Goal: Task Accomplishment & Management: Use online tool/utility

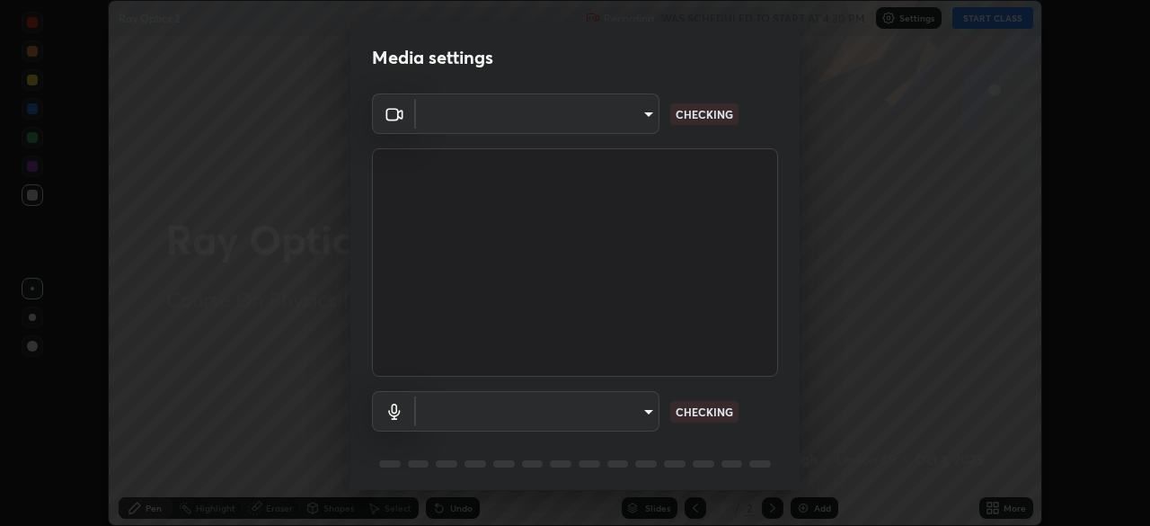
scroll to position [36, 0]
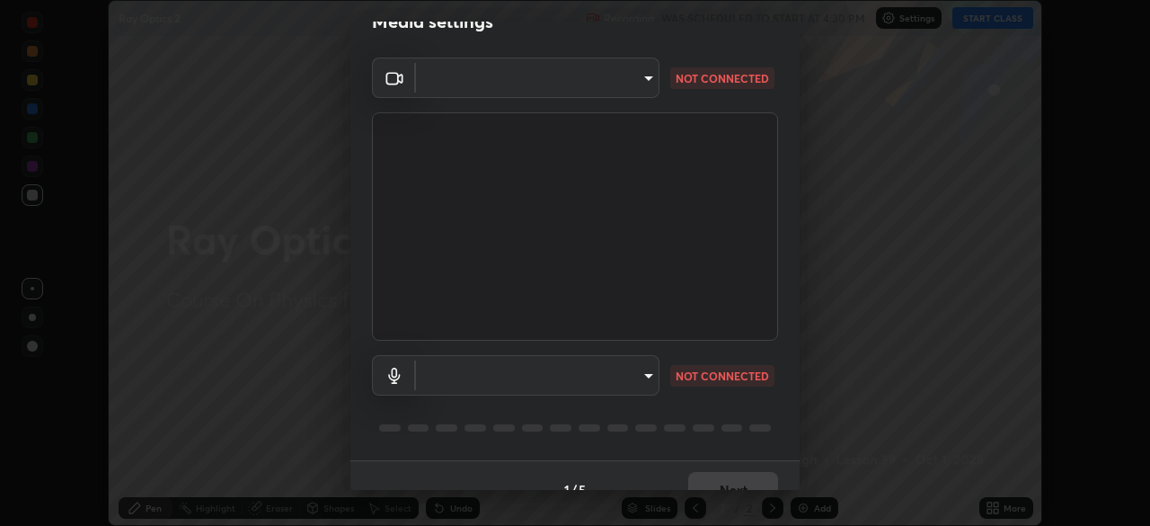
type input "03c1d9060f172c5261930868a8885b82ba90ed4bb89c7d2d1ebbbfabb6a16c2d"
type input "communications"
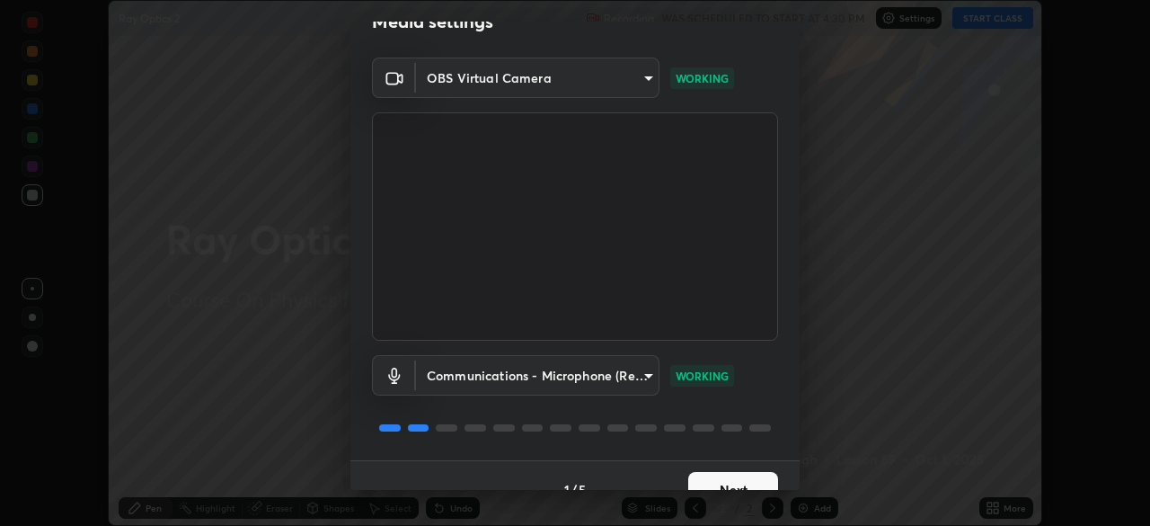
click at [745, 475] on button "Next" at bounding box center [733, 490] width 90 height 36
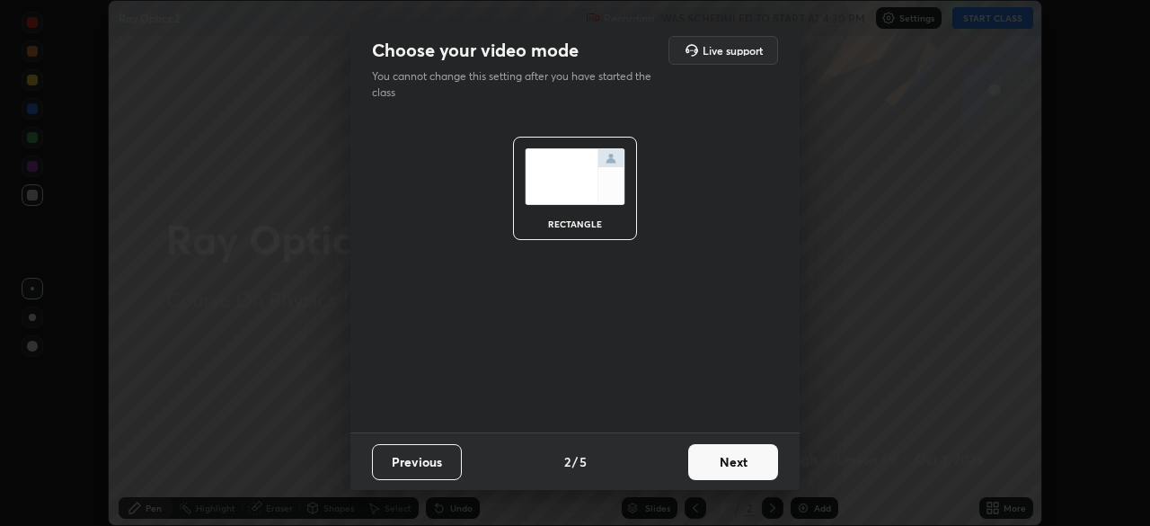
click at [752, 458] on button "Next" at bounding box center [733, 462] width 90 height 36
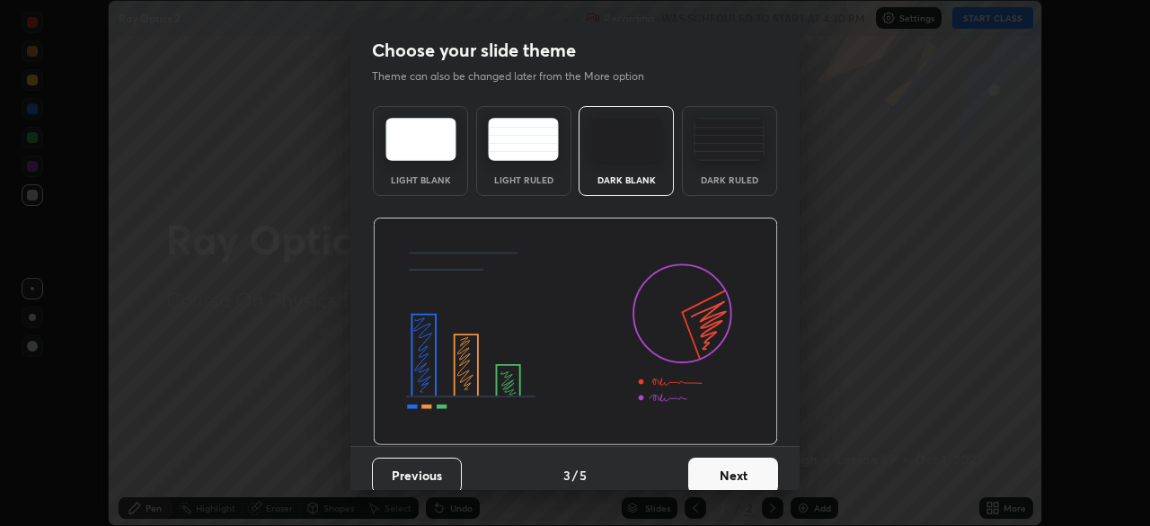
click at [757, 458] on button "Next" at bounding box center [733, 475] width 90 height 36
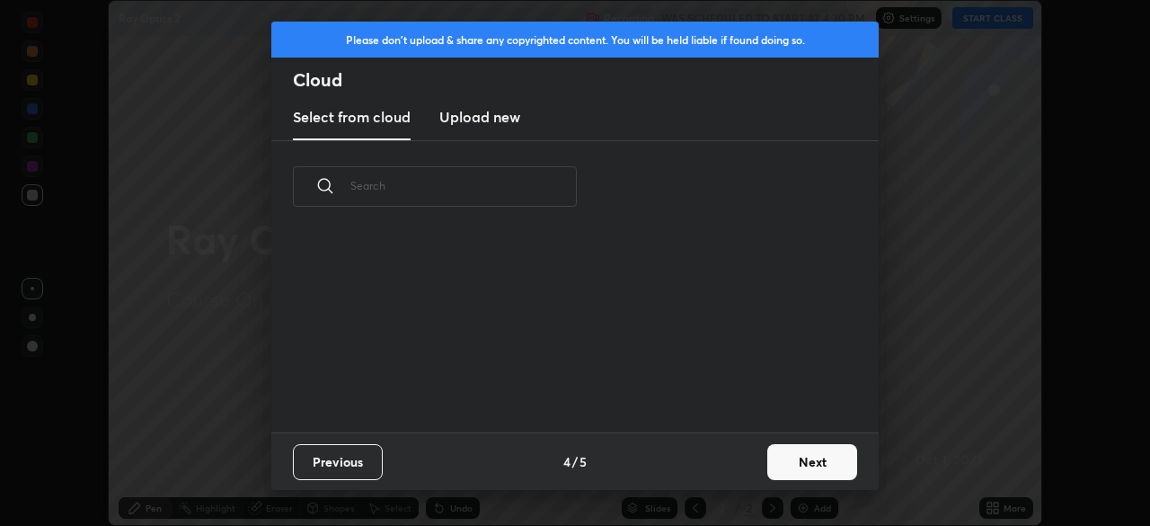
click at [756, 464] on div "Previous 4 / 5 Next" at bounding box center [575, 461] width 608 height 58
click at [789, 463] on button "Next" at bounding box center [812, 462] width 90 height 36
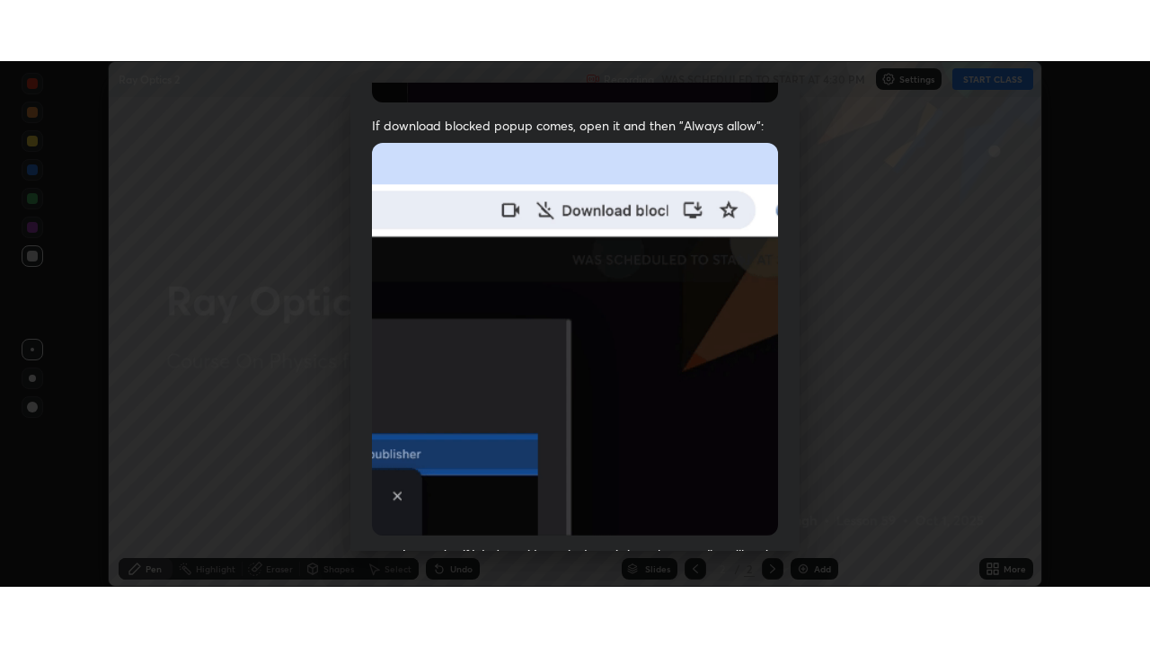
scroll to position [430, 0]
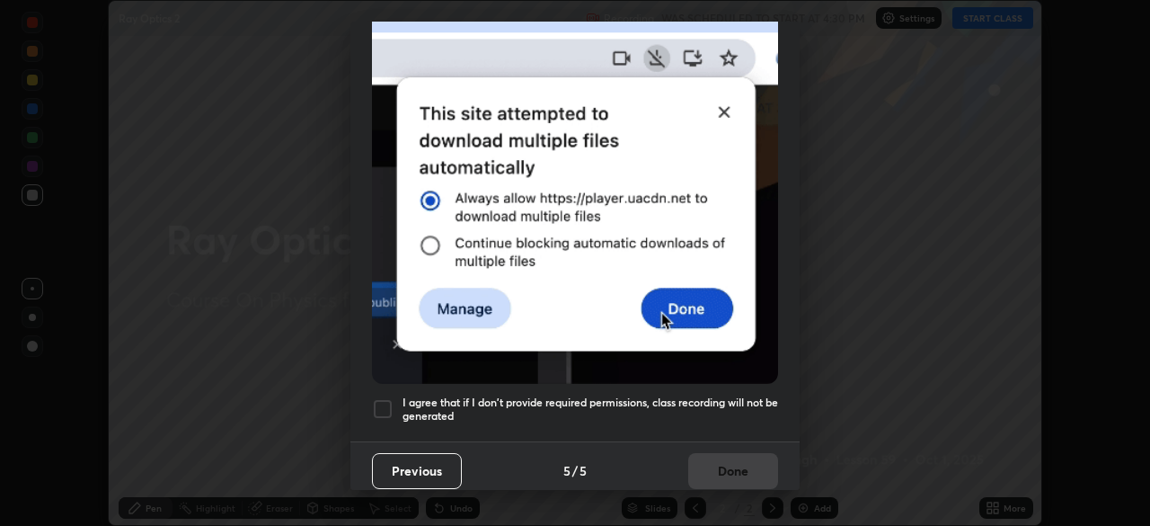
click at [386, 407] on div at bounding box center [383, 409] width 22 height 22
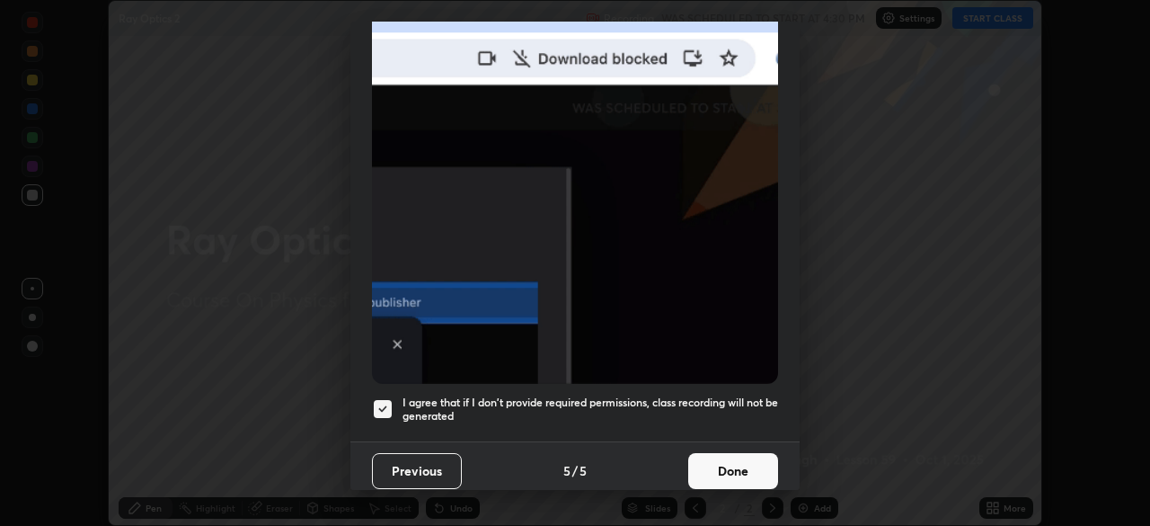
click at [747, 457] on button "Done" at bounding box center [733, 471] width 90 height 36
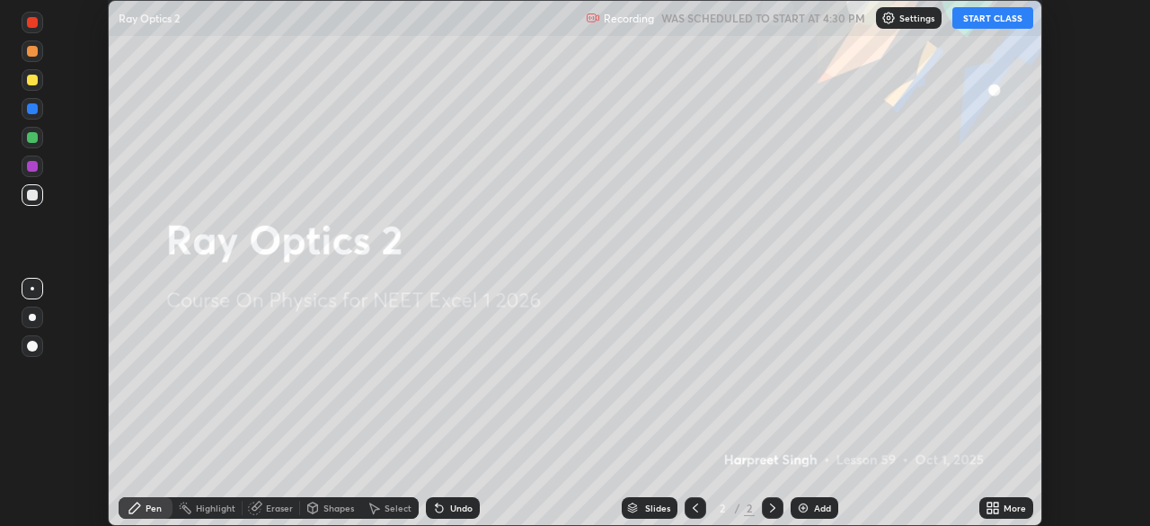
click at [988, 15] on button "START CLASS" at bounding box center [993, 18] width 81 height 22
click at [1013, 508] on div "More" at bounding box center [1015, 507] width 22 height 9
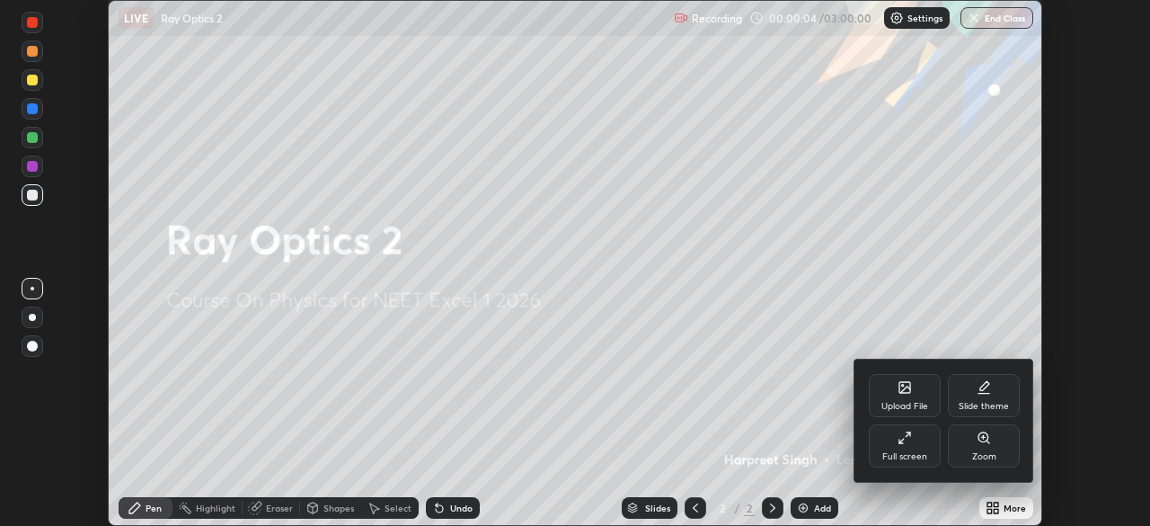
click at [915, 446] on div "Full screen" at bounding box center [905, 445] width 72 height 43
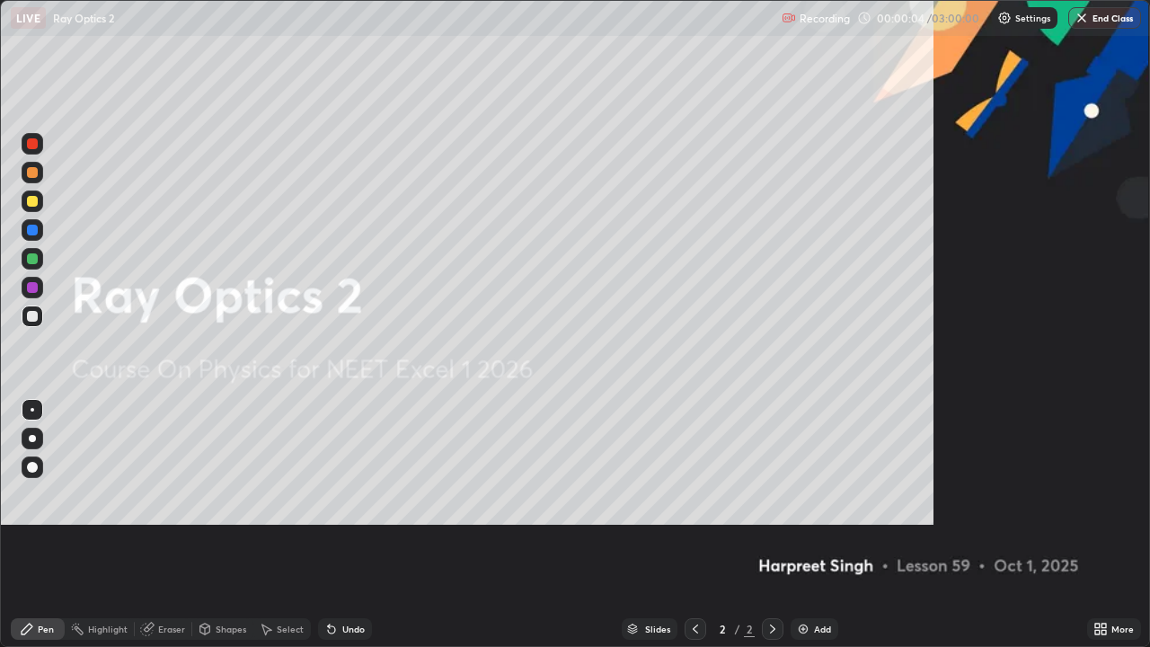
scroll to position [647, 1150]
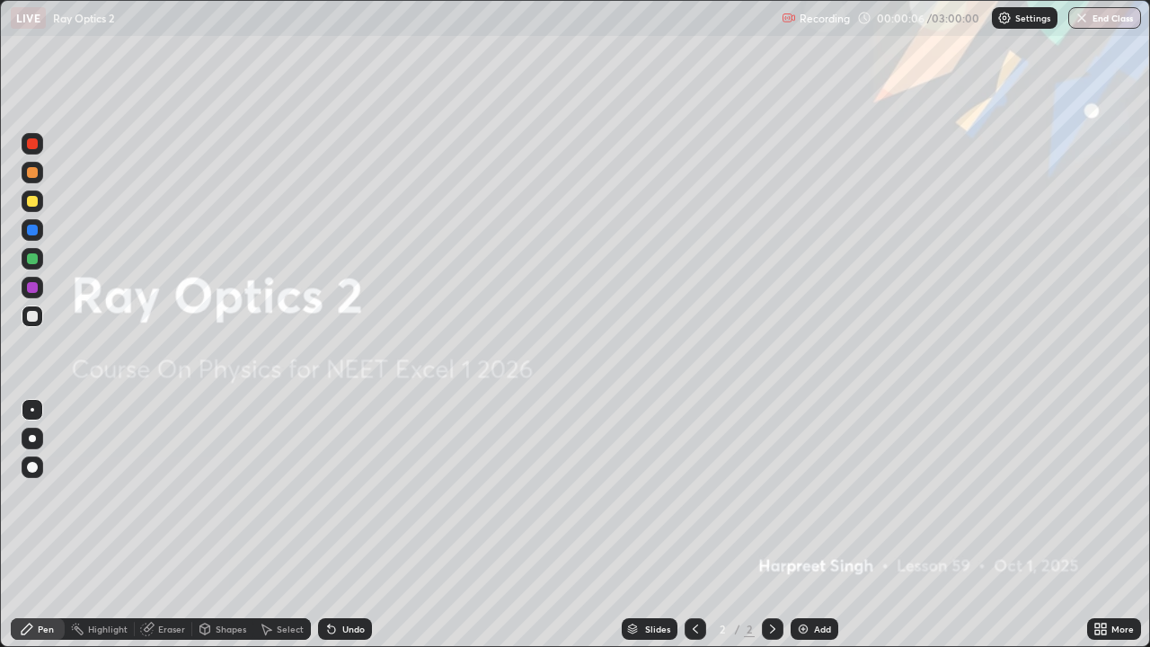
click at [822, 525] on div "Add" at bounding box center [822, 629] width 17 height 9
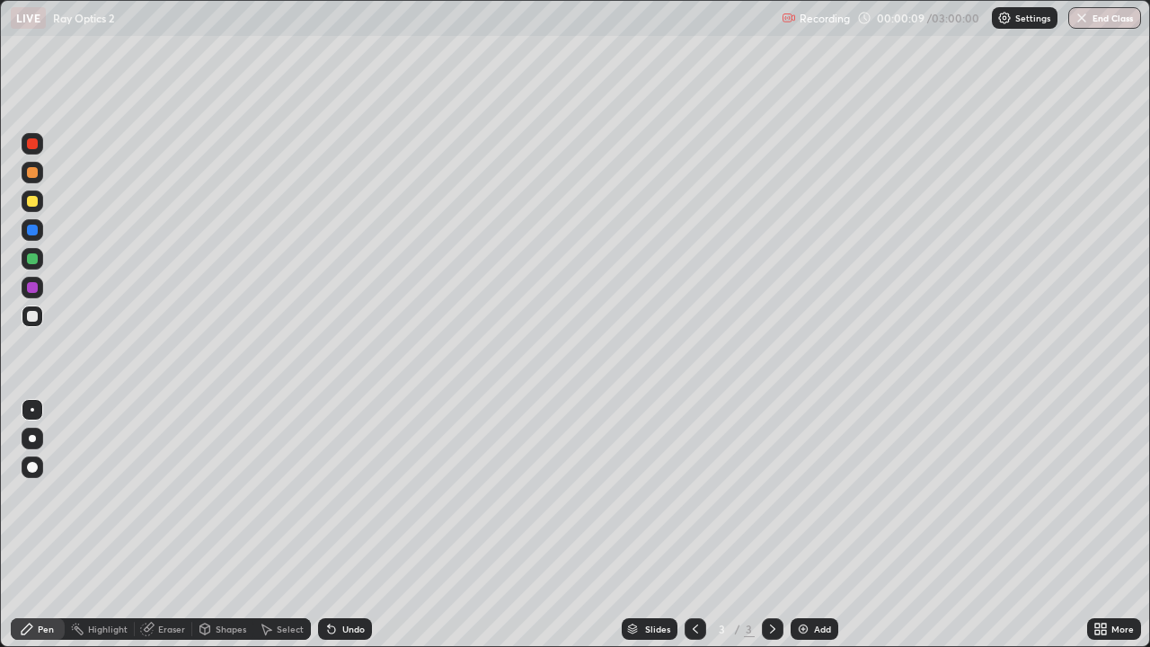
click at [30, 203] on div at bounding box center [32, 201] width 11 height 11
click at [35, 315] on div at bounding box center [32, 316] width 11 height 11
click at [169, 525] on div "Eraser" at bounding box center [171, 629] width 27 height 9
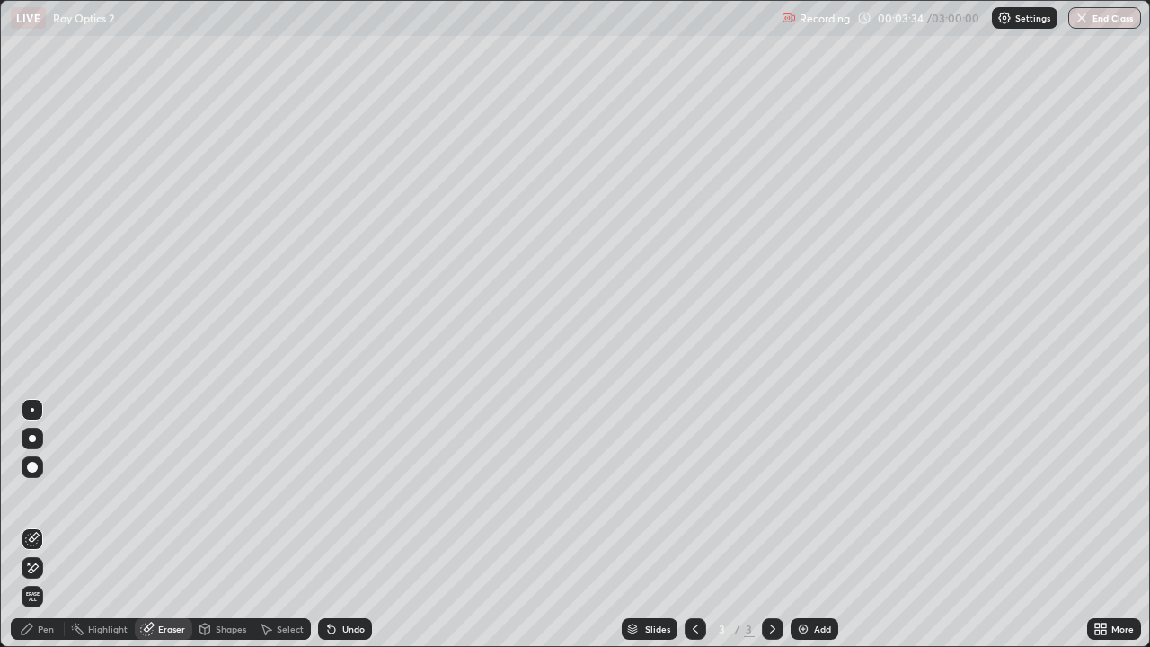
click at [54, 525] on div "Pen" at bounding box center [38, 629] width 54 height 22
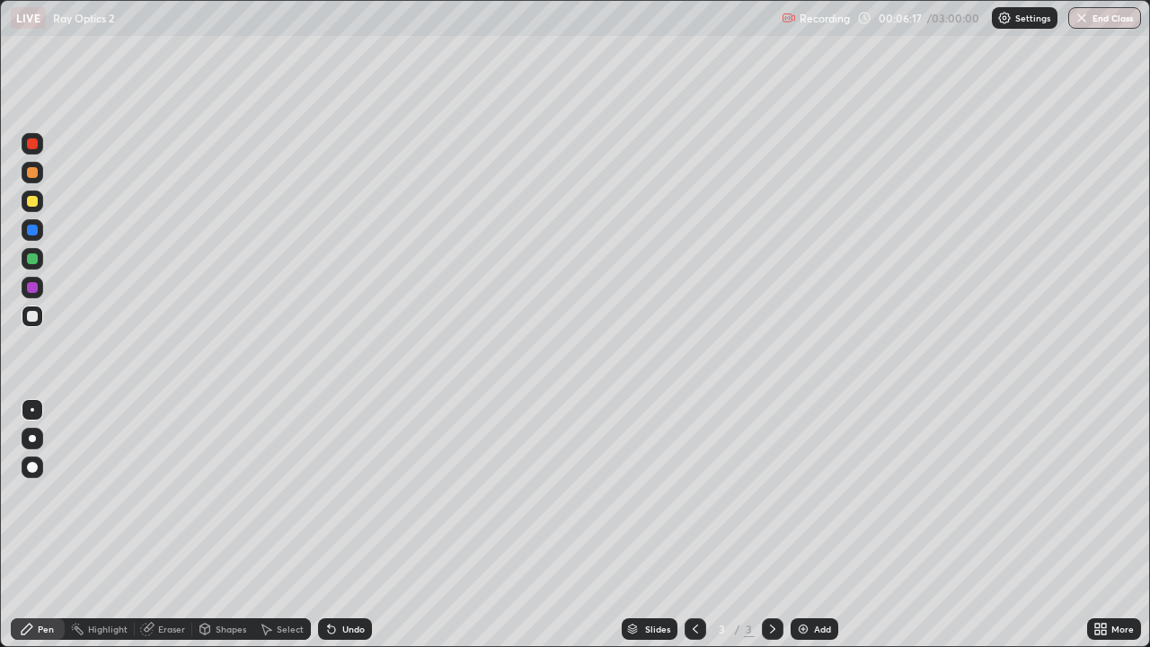
click at [38, 204] on div at bounding box center [33, 202] width 22 height 22
click at [41, 261] on div at bounding box center [33, 259] width 22 height 22
click at [827, 525] on div "Add" at bounding box center [822, 629] width 17 height 9
click at [35, 317] on div at bounding box center [32, 316] width 11 height 11
click at [176, 525] on div "Eraser" at bounding box center [171, 629] width 27 height 9
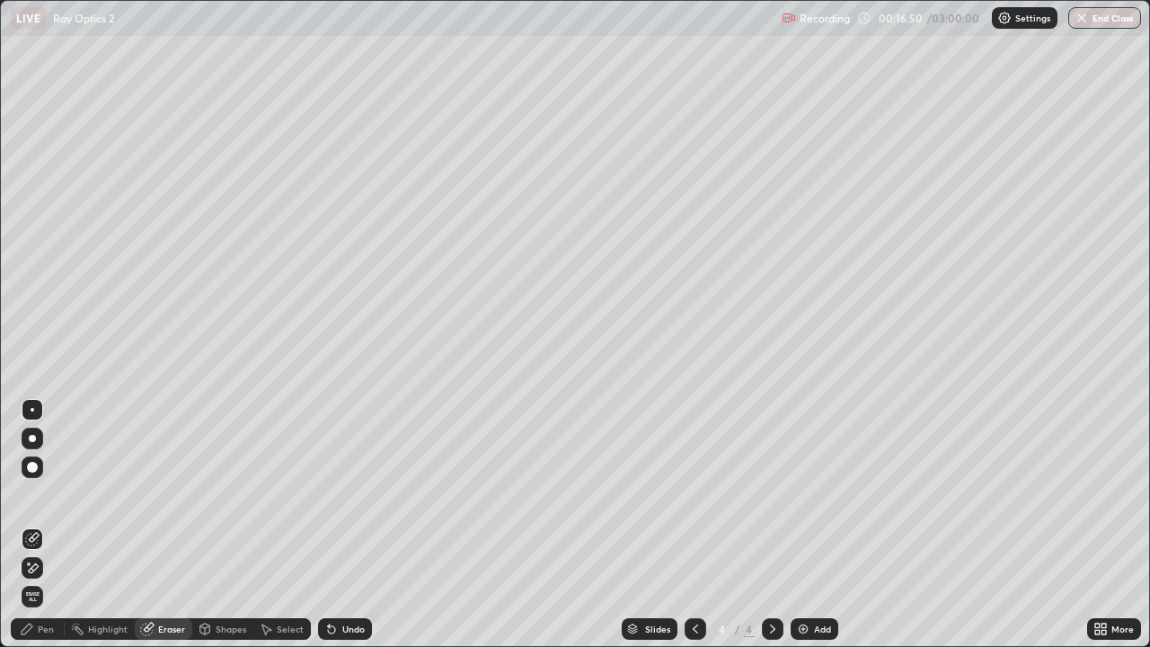
click at [46, 525] on div "Pen" at bounding box center [46, 629] width 16 height 9
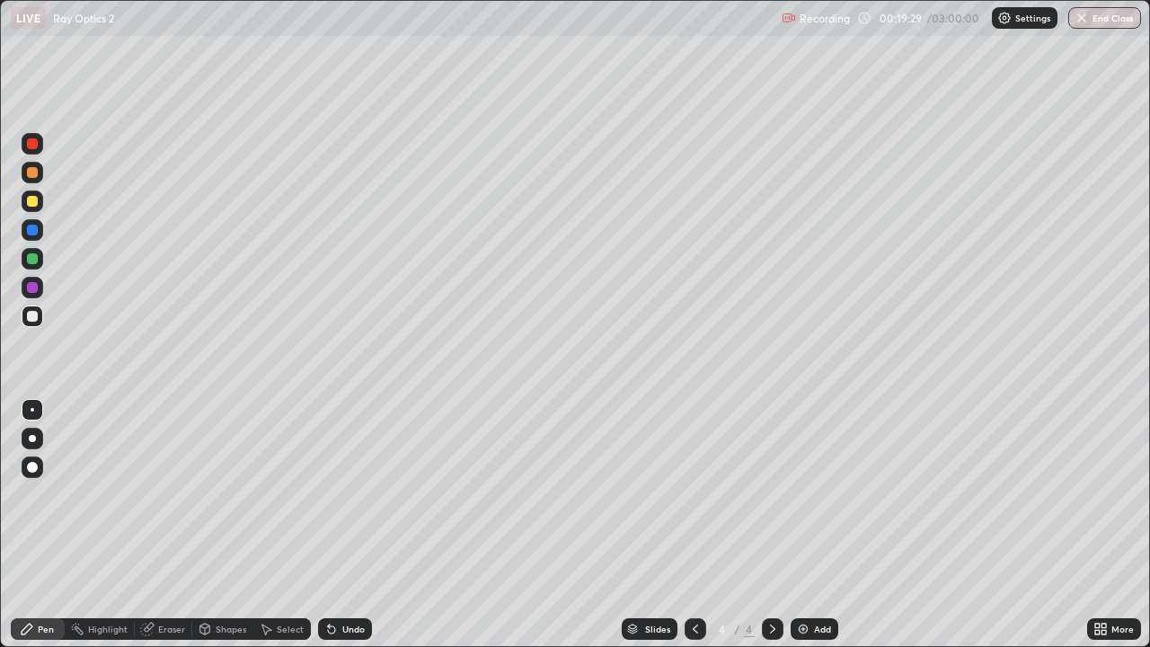
click at [164, 525] on div "Eraser" at bounding box center [164, 629] width 58 height 22
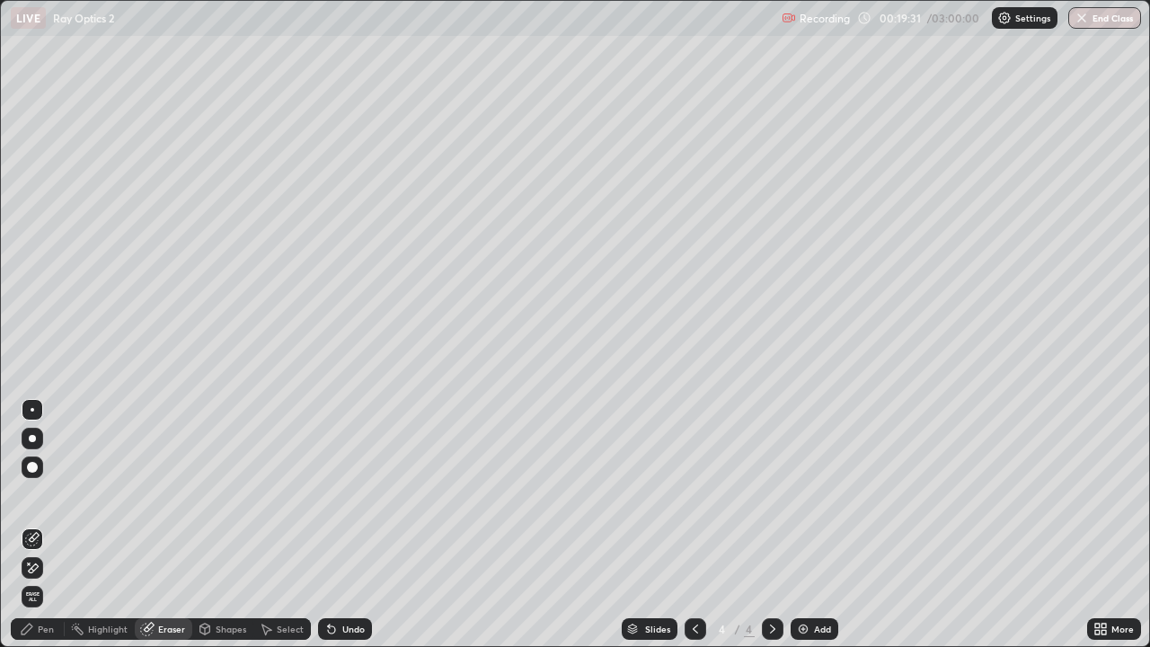
click at [54, 525] on div "Pen" at bounding box center [38, 629] width 54 height 22
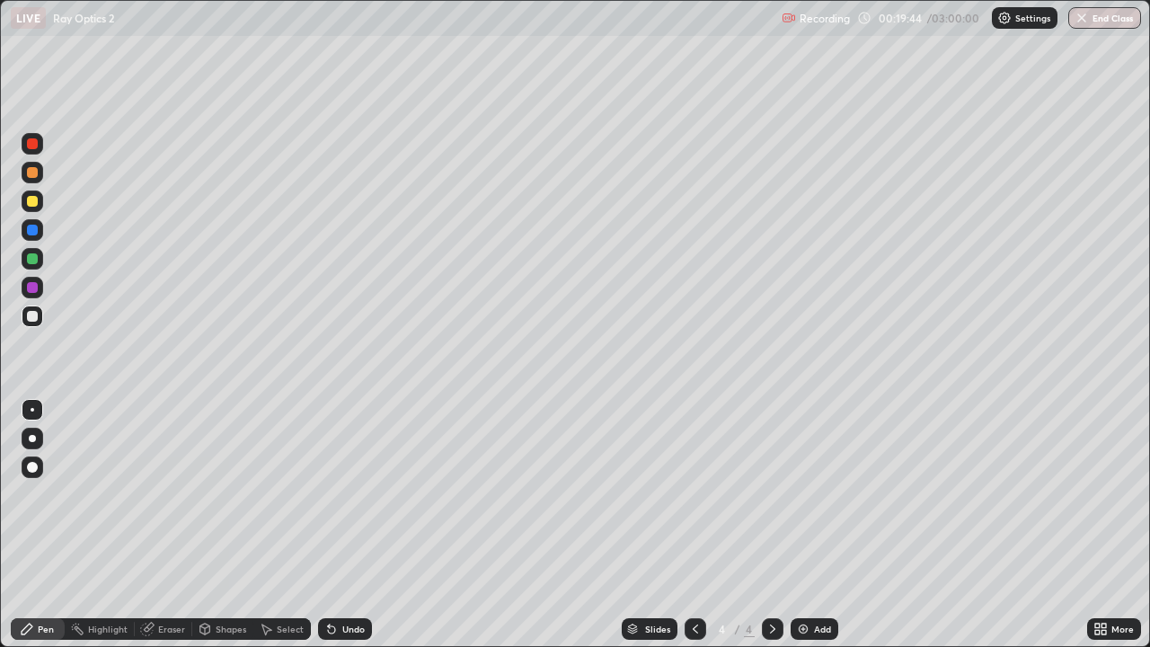
click at [33, 208] on div at bounding box center [33, 202] width 22 height 22
click at [174, 525] on div "Eraser" at bounding box center [171, 629] width 27 height 9
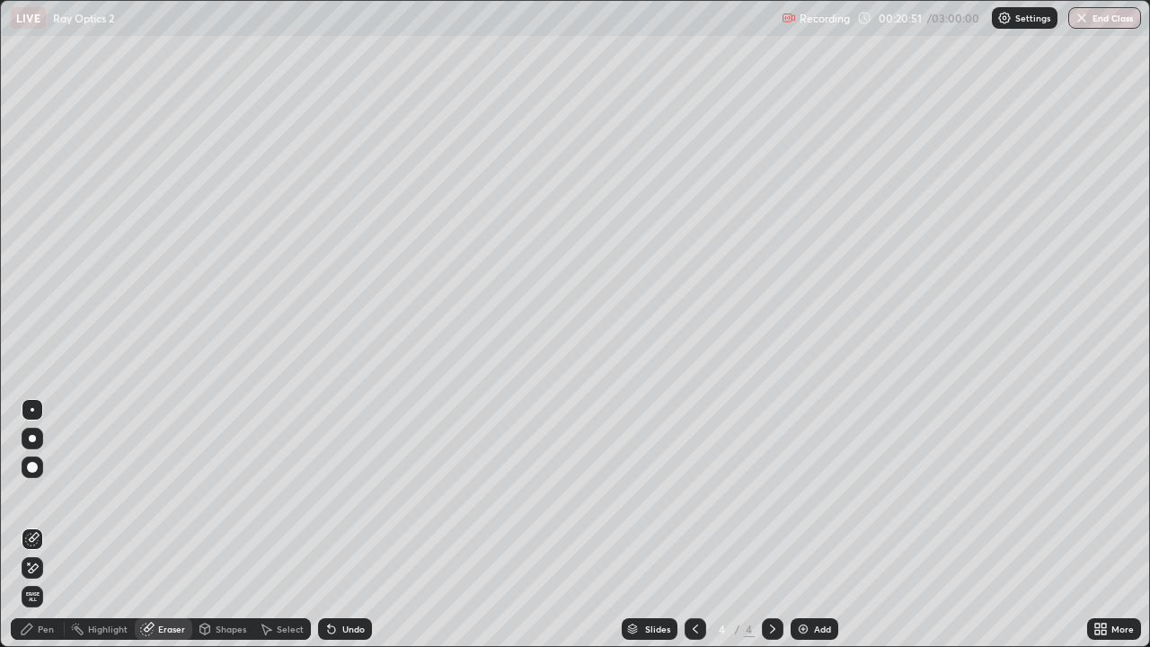
click at [43, 525] on div "Pen" at bounding box center [46, 629] width 16 height 9
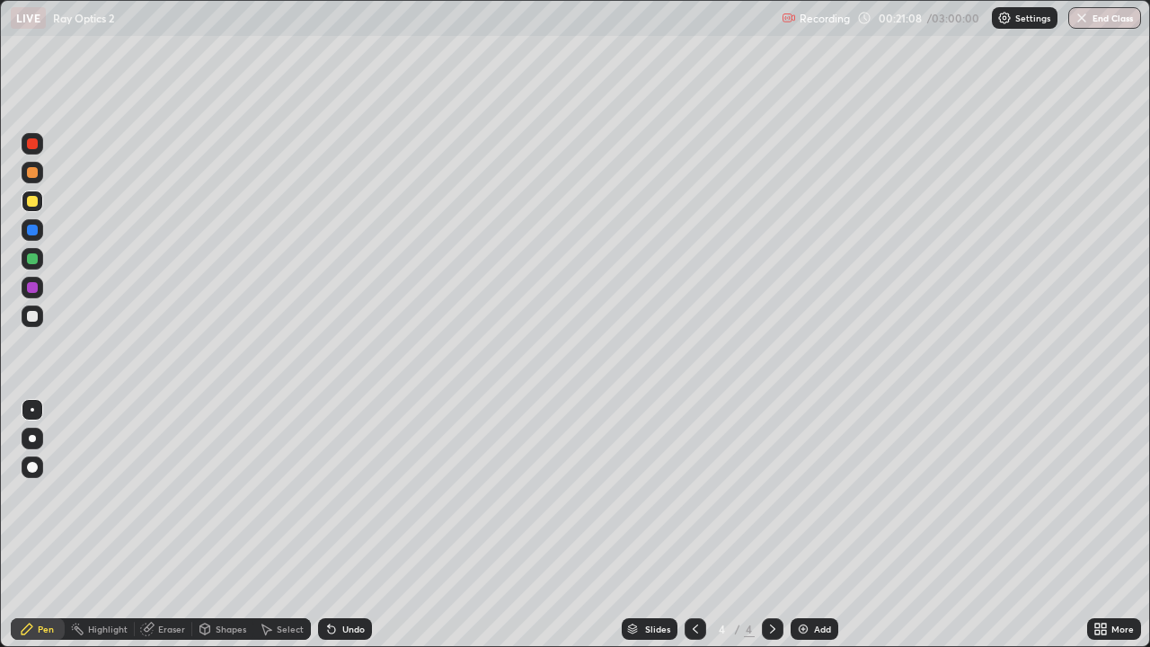
click at [696, 525] on icon at bounding box center [695, 629] width 14 height 14
click at [773, 525] on icon at bounding box center [772, 629] width 5 height 9
click at [30, 316] on div at bounding box center [32, 316] width 11 height 11
click at [154, 525] on icon at bounding box center [147, 629] width 14 height 14
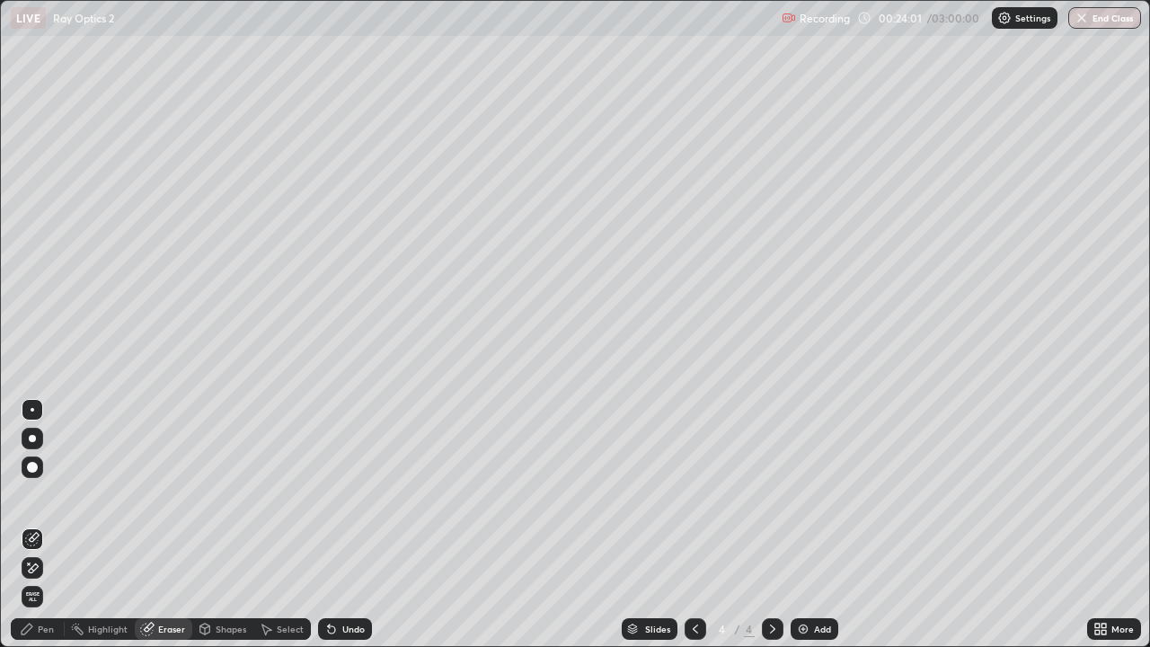
click at [51, 525] on div "Pen" at bounding box center [38, 629] width 54 height 22
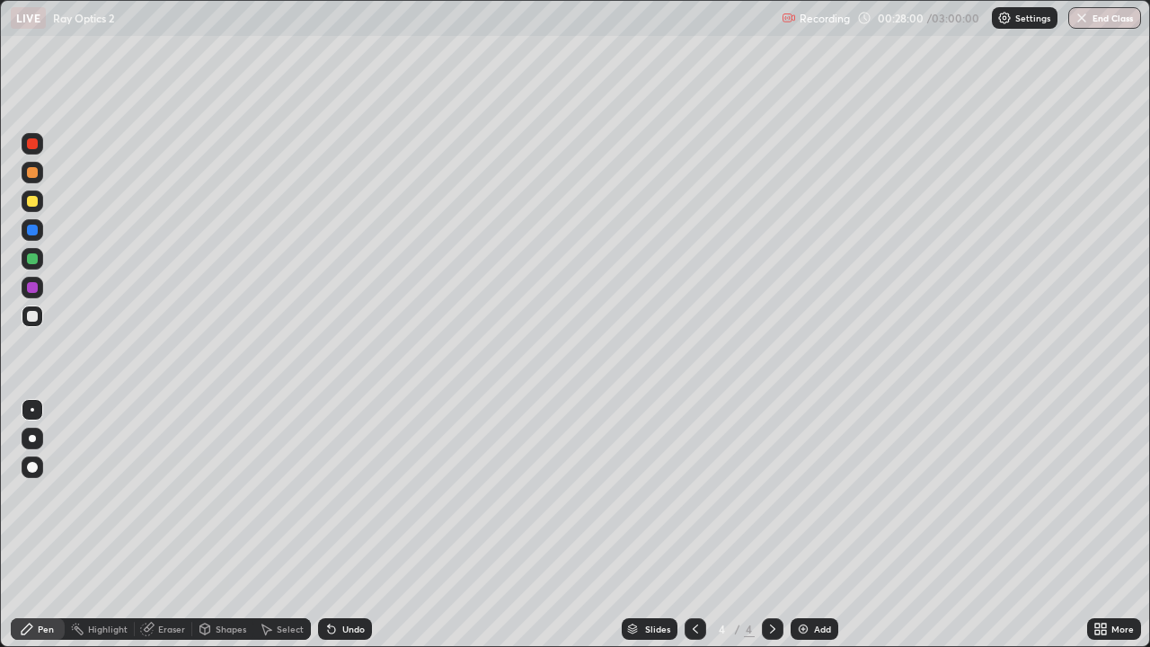
click at [821, 525] on div "Add" at bounding box center [822, 629] width 17 height 9
click at [171, 525] on div "Eraser" at bounding box center [171, 629] width 27 height 9
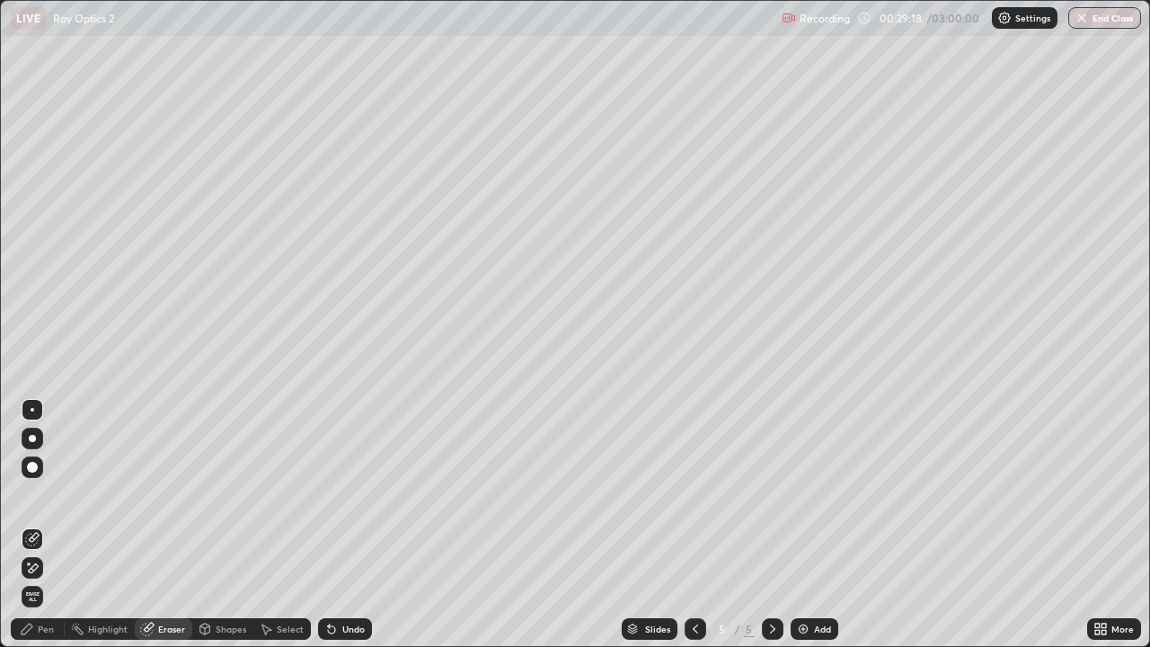
click at [49, 525] on div "Pen" at bounding box center [38, 629] width 54 height 22
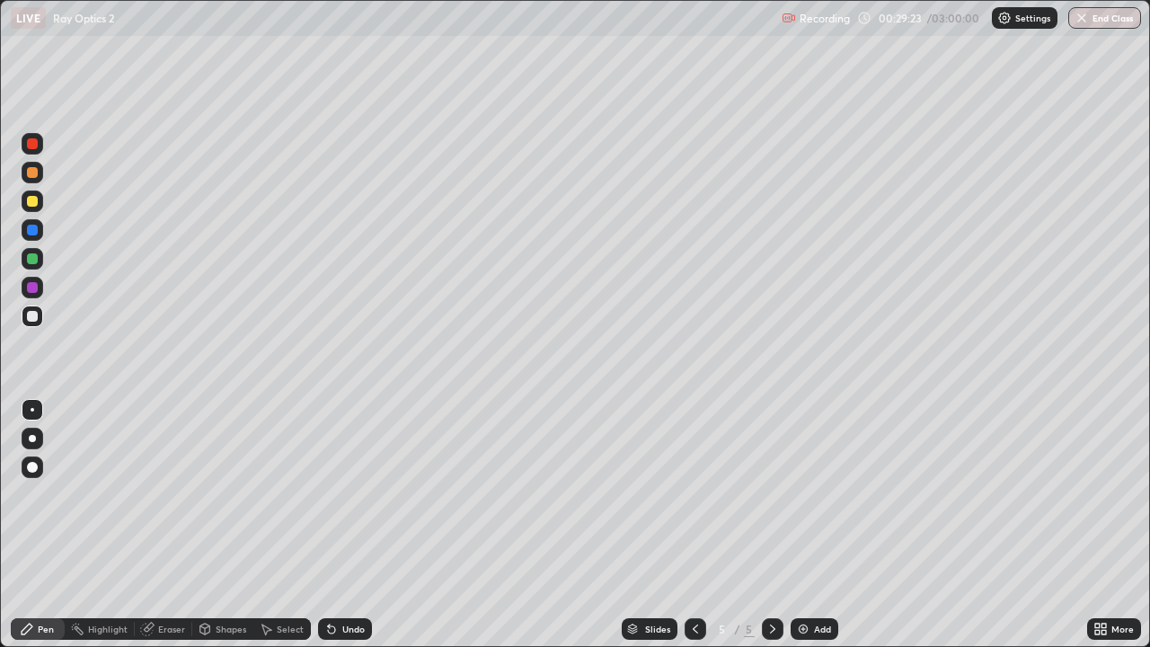
click at [176, 525] on div "Eraser" at bounding box center [164, 629] width 58 height 22
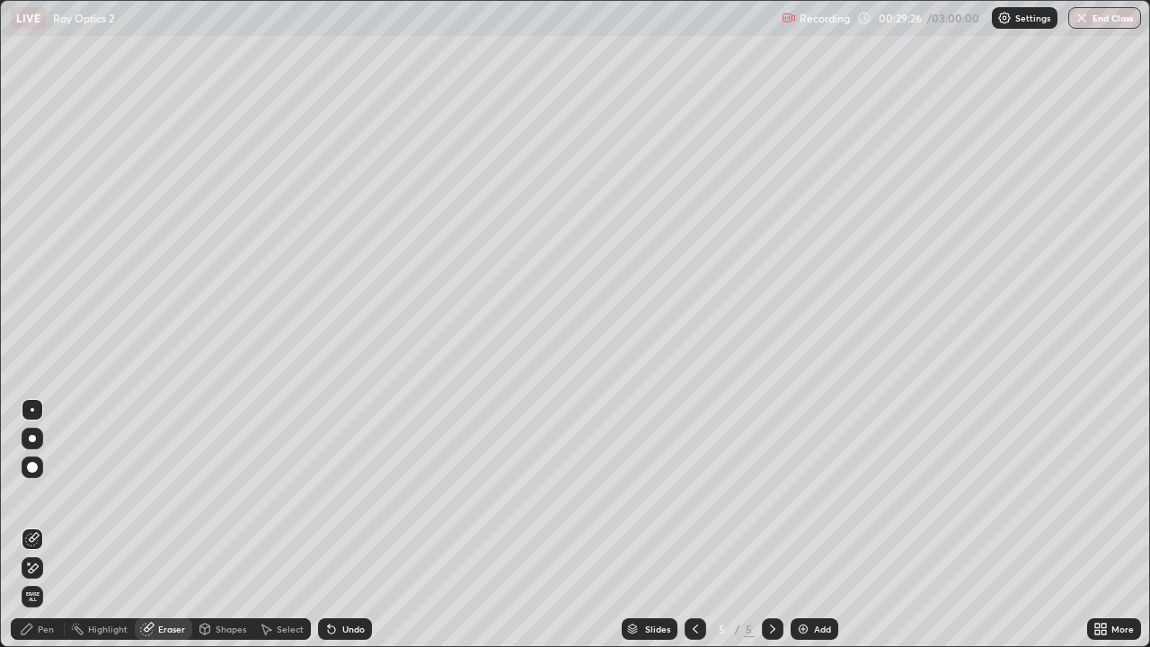
click at [50, 525] on div "Pen" at bounding box center [38, 629] width 54 height 22
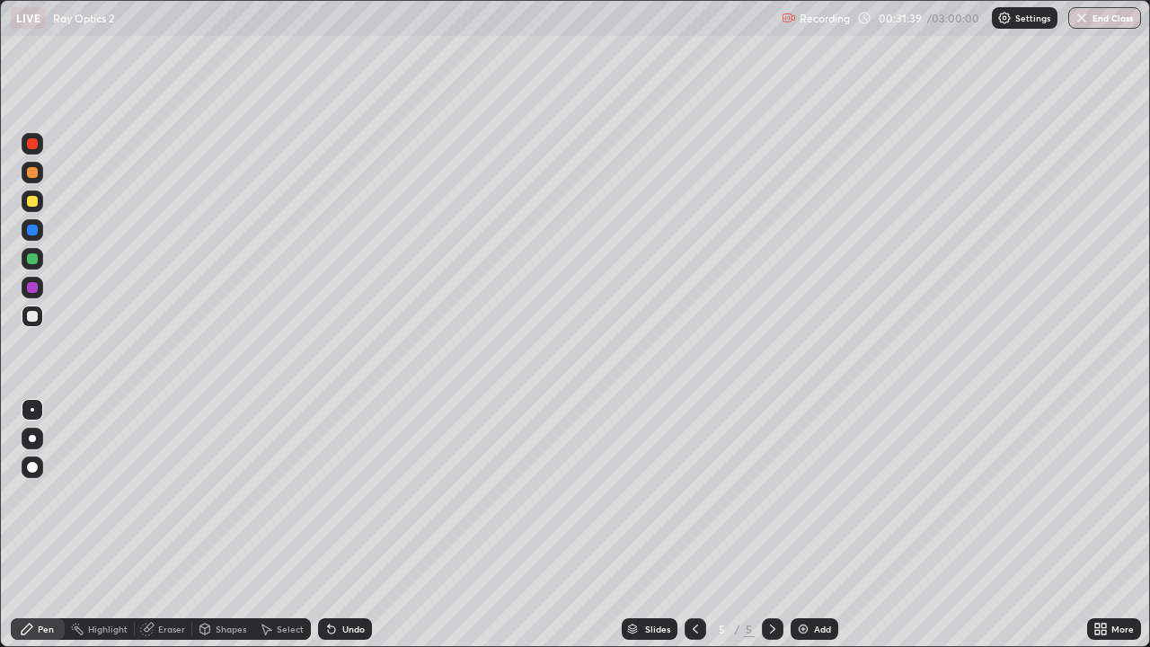
click at [821, 525] on div "Add" at bounding box center [822, 629] width 17 height 9
click at [34, 203] on div at bounding box center [32, 201] width 11 height 11
click at [34, 315] on div at bounding box center [32, 316] width 11 height 11
click at [34, 200] on div at bounding box center [32, 201] width 11 height 11
click at [31, 319] on div at bounding box center [32, 316] width 11 height 11
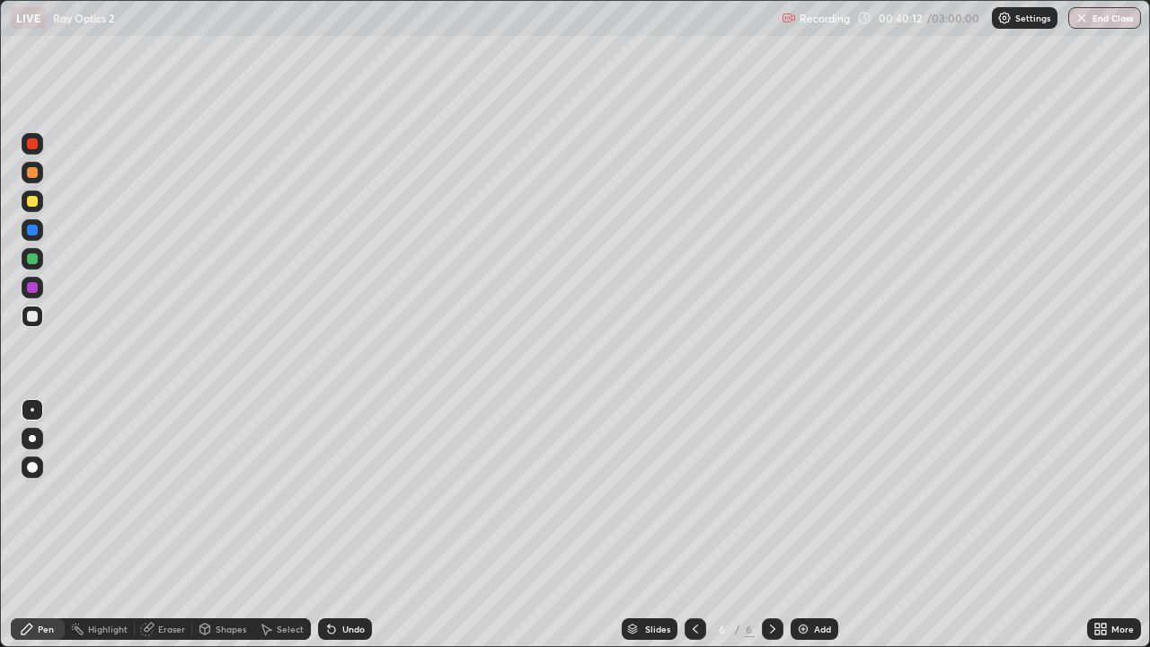
click at [172, 525] on div "Eraser" at bounding box center [171, 629] width 27 height 9
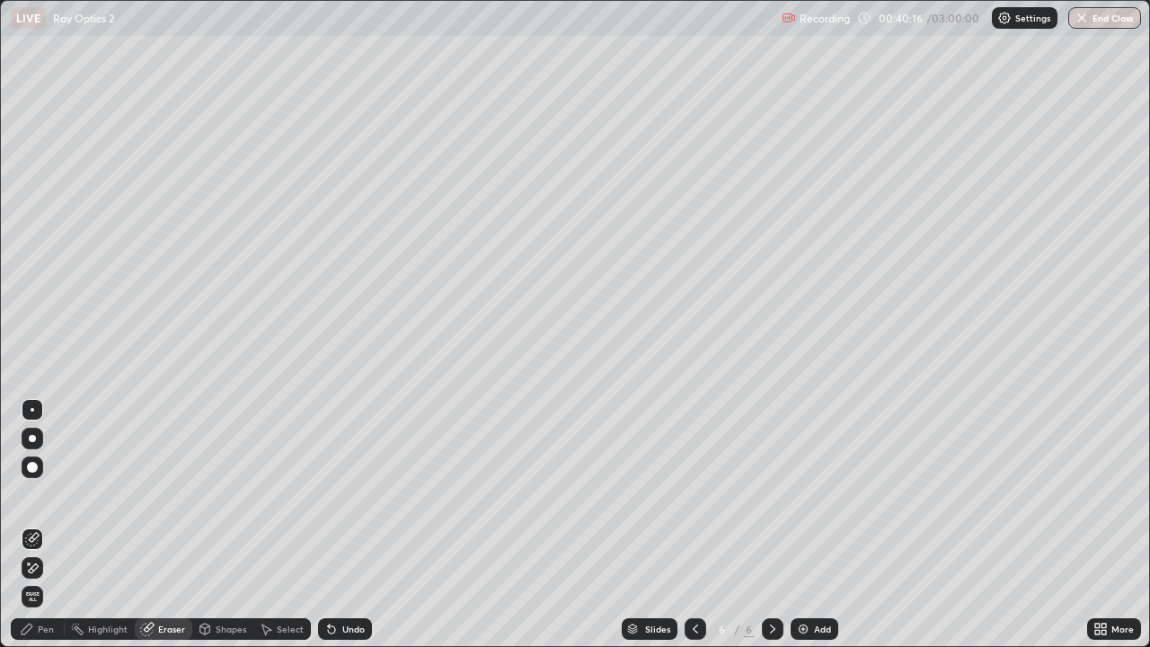
click at [49, 525] on div "Pen" at bounding box center [46, 629] width 16 height 9
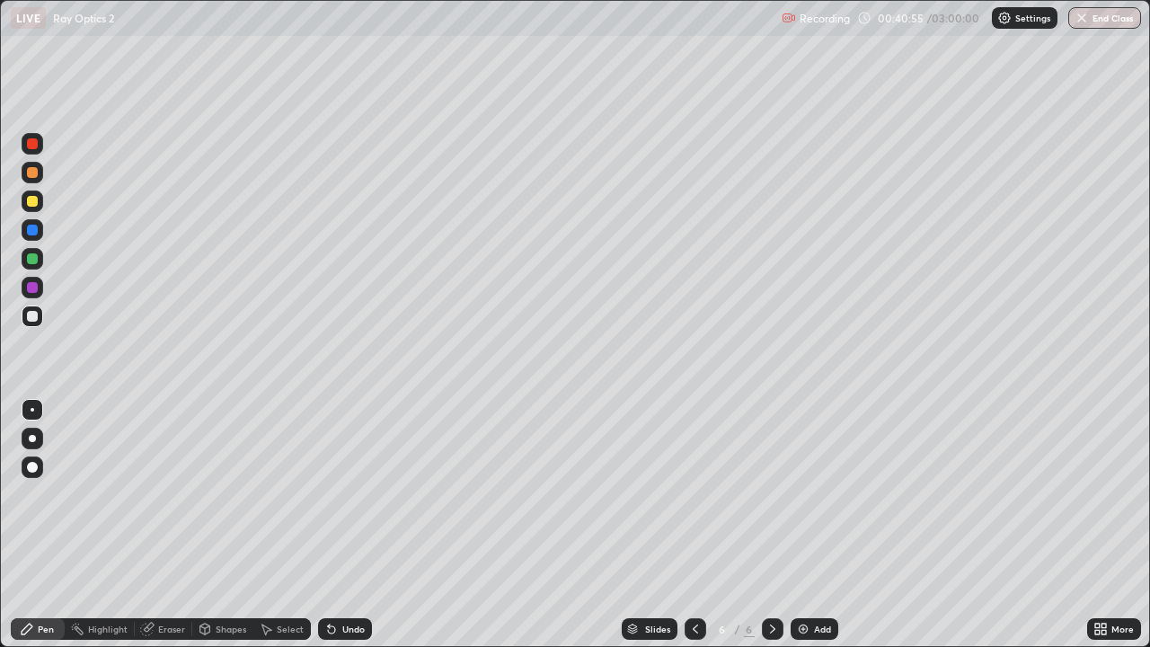
click at [34, 258] on div at bounding box center [32, 258] width 11 height 11
click at [176, 525] on div "Eraser" at bounding box center [171, 629] width 27 height 9
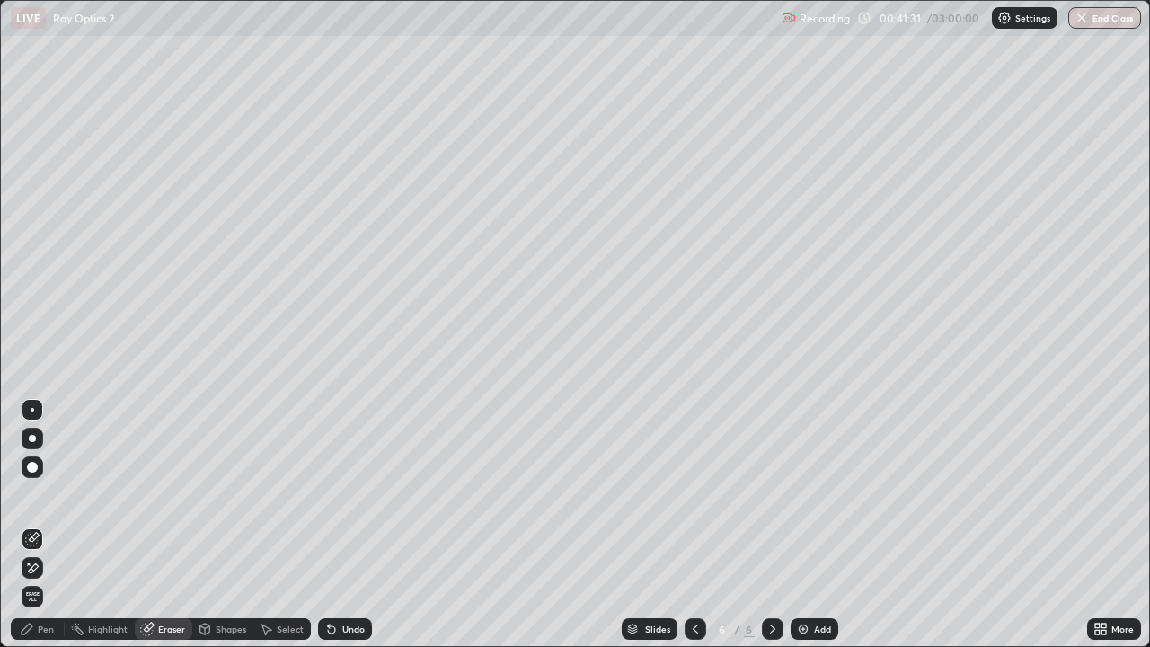
click at [51, 525] on div "Pen" at bounding box center [46, 629] width 16 height 9
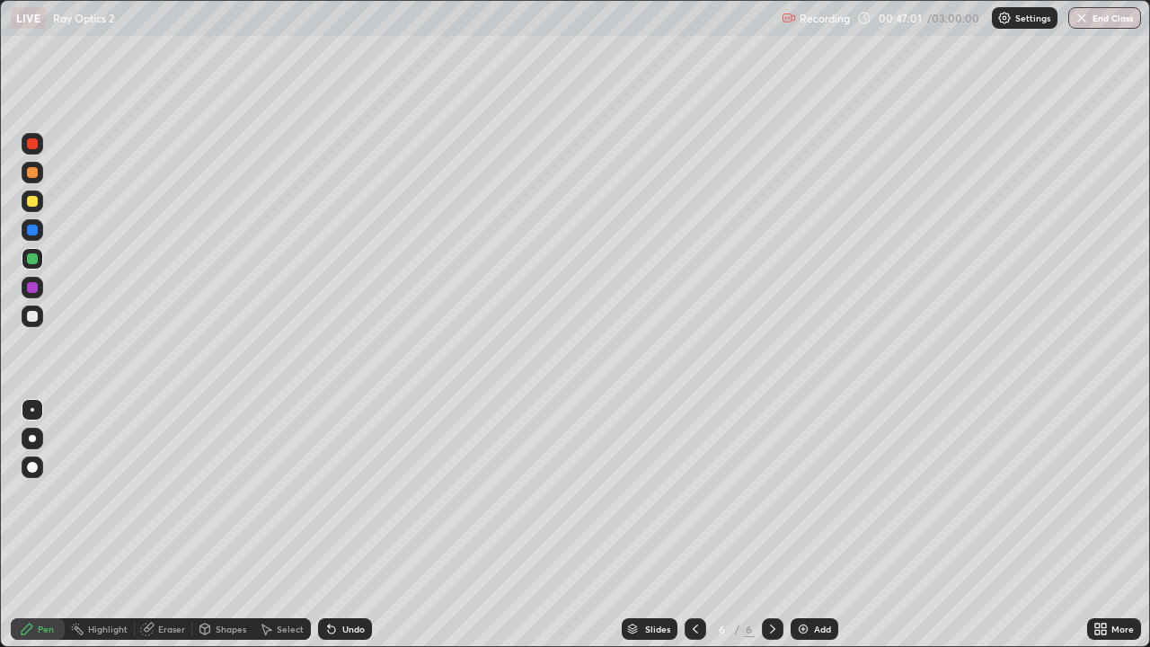
click at [30, 311] on div at bounding box center [32, 316] width 11 height 11
click at [35, 198] on div at bounding box center [32, 201] width 11 height 11
click at [32, 315] on div at bounding box center [32, 316] width 11 height 11
click at [32, 204] on div at bounding box center [32, 201] width 11 height 11
click at [176, 525] on div "Eraser" at bounding box center [171, 629] width 27 height 9
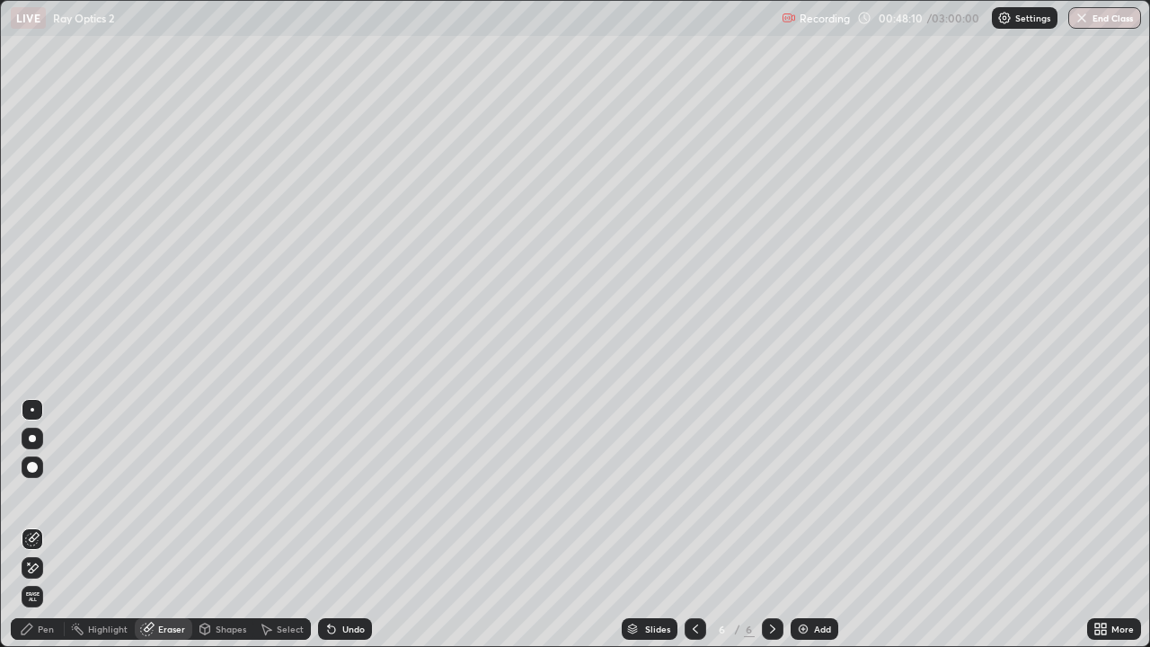
click at [46, 525] on div "Pen" at bounding box center [46, 629] width 16 height 9
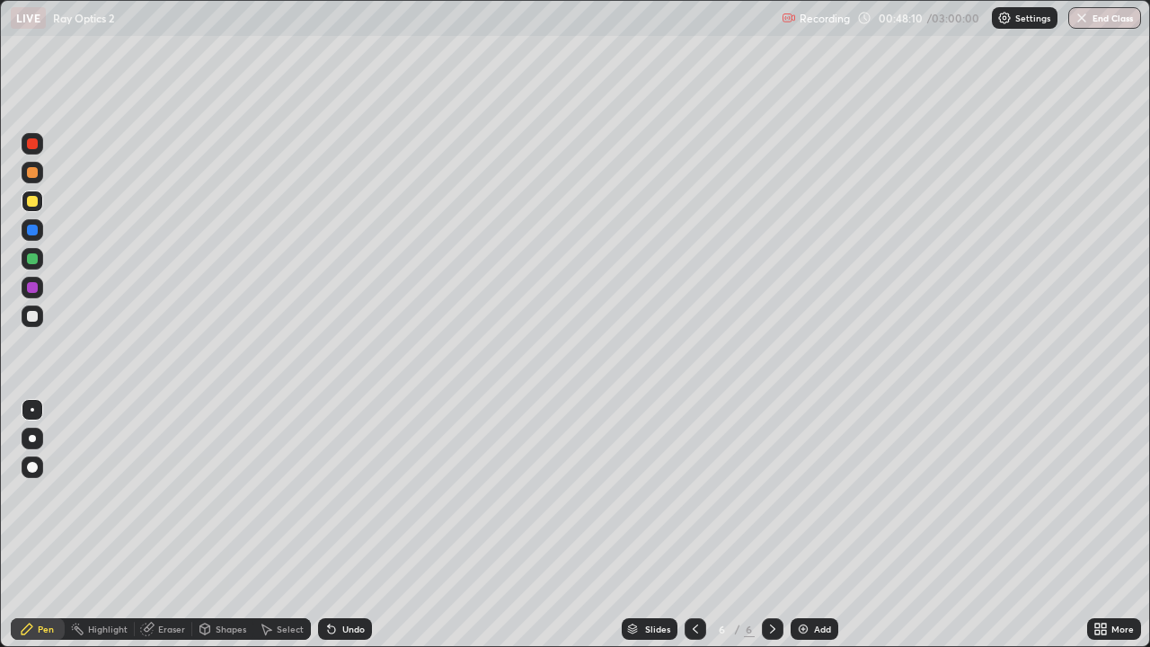
click at [33, 194] on div at bounding box center [33, 202] width 22 height 22
click at [34, 317] on div at bounding box center [32, 316] width 11 height 11
click at [33, 203] on div at bounding box center [32, 201] width 11 height 11
click at [815, 525] on div "Add" at bounding box center [822, 629] width 17 height 9
click at [30, 320] on div at bounding box center [32, 316] width 11 height 11
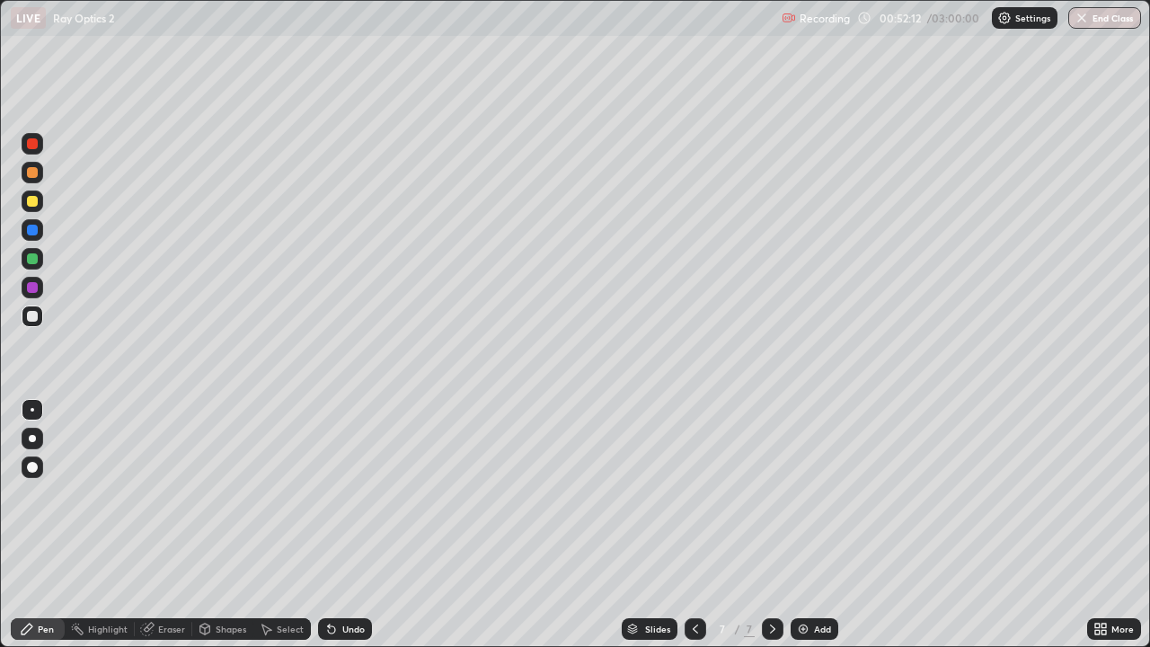
click at [36, 201] on div at bounding box center [32, 201] width 11 height 11
click at [39, 317] on div at bounding box center [33, 317] width 22 height 22
click at [168, 525] on div "Eraser" at bounding box center [171, 629] width 27 height 9
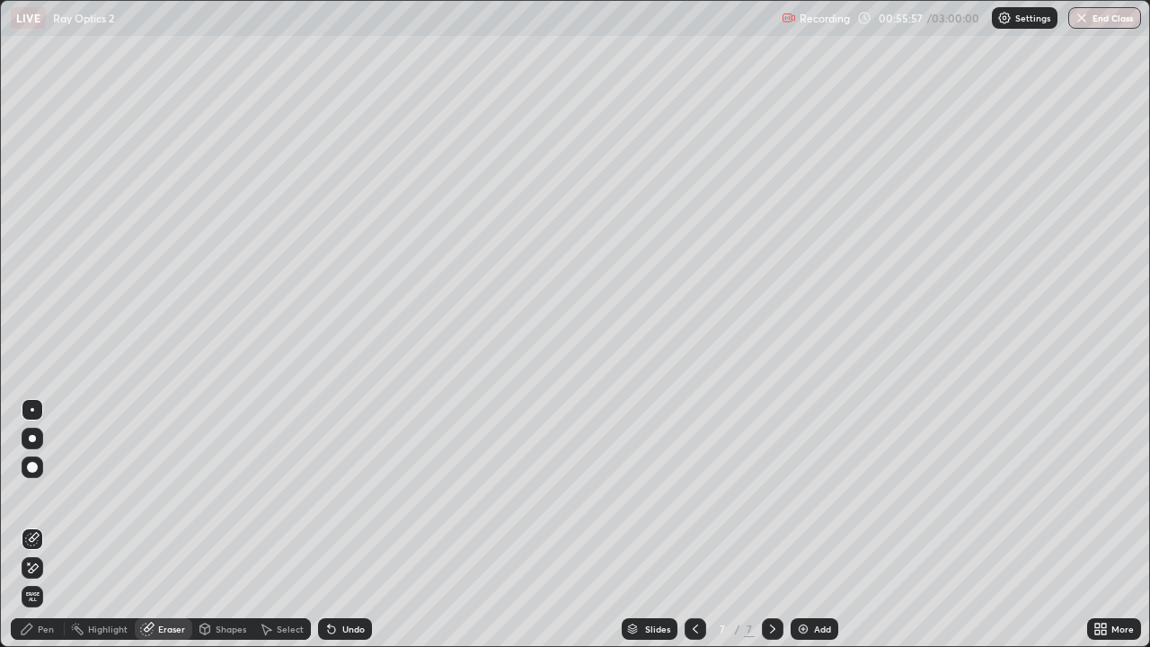
click at [46, 525] on div "Pen" at bounding box center [46, 629] width 16 height 9
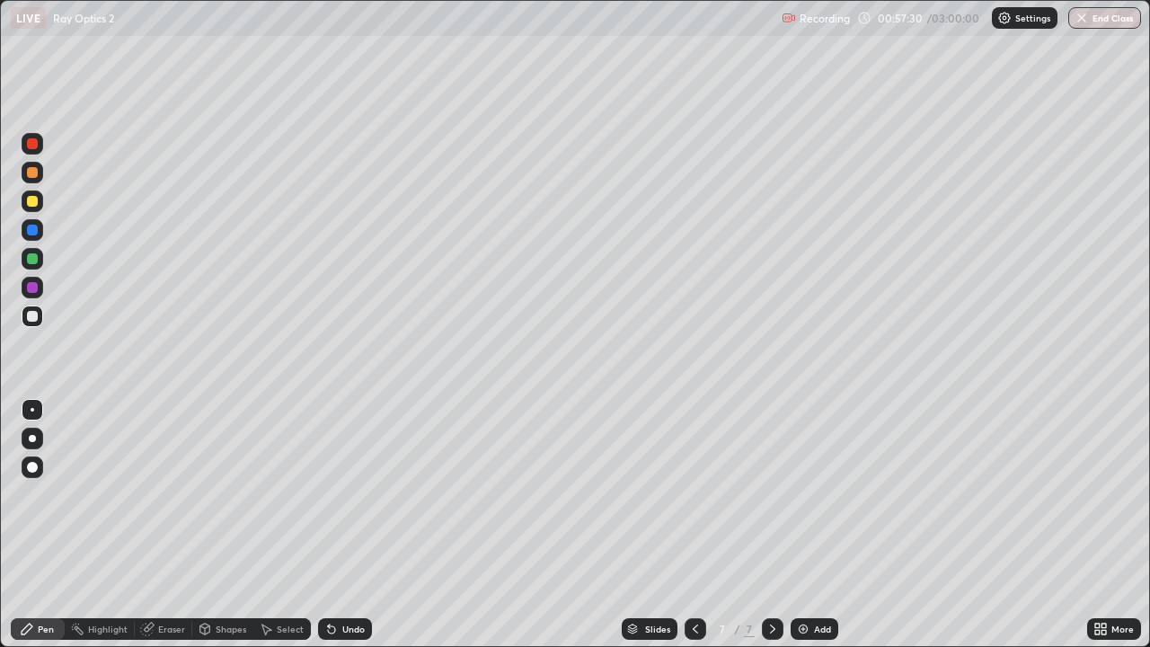
click at [34, 259] on div at bounding box center [32, 258] width 11 height 11
click at [29, 314] on div at bounding box center [32, 316] width 11 height 11
click at [818, 525] on div "Add" at bounding box center [822, 629] width 17 height 9
click at [34, 204] on div at bounding box center [32, 201] width 11 height 11
click at [24, 323] on div at bounding box center [33, 317] width 22 height 22
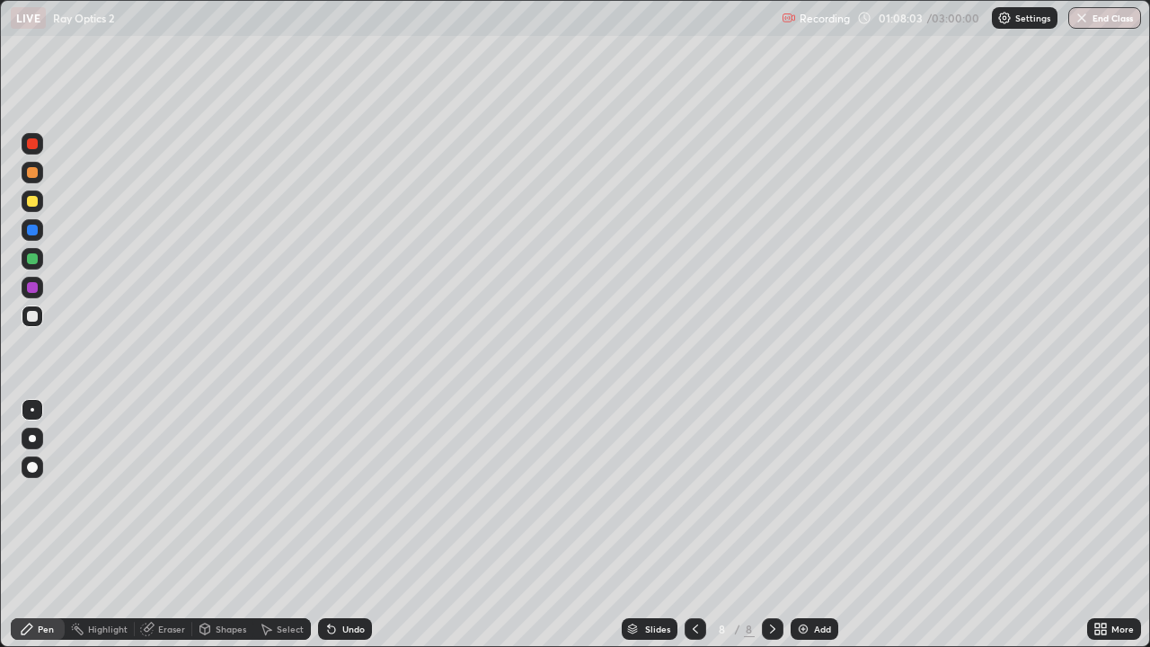
click at [164, 525] on div "Eraser" at bounding box center [171, 629] width 27 height 9
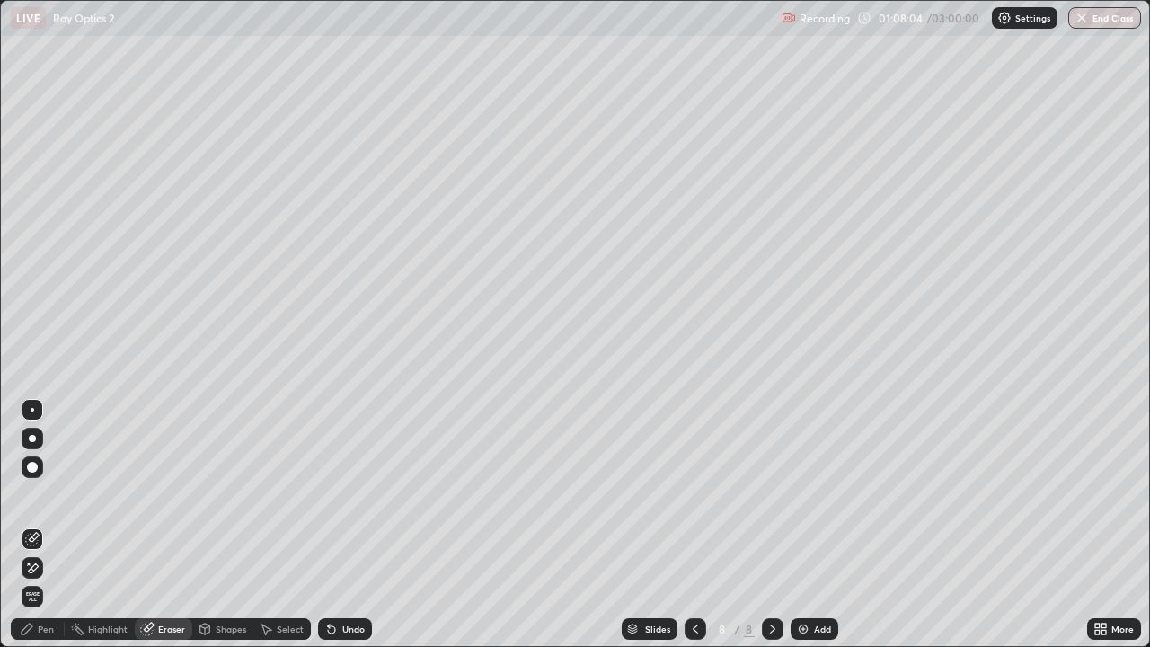
click at [47, 525] on div "Pen" at bounding box center [38, 629] width 54 height 22
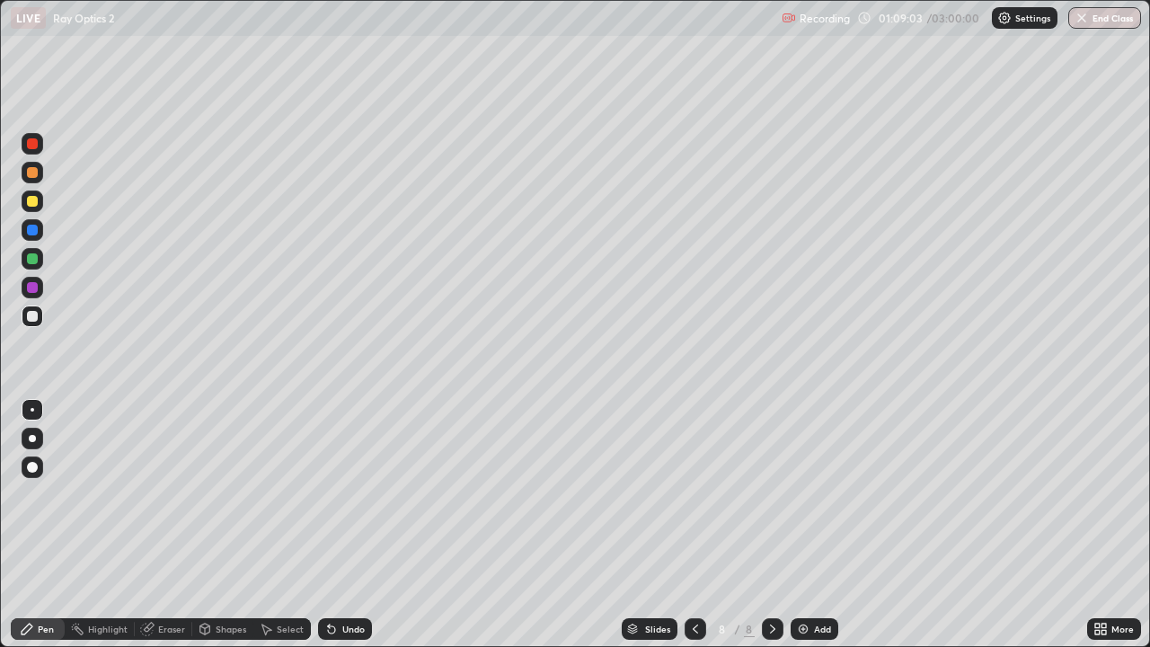
click at [171, 525] on div "Eraser" at bounding box center [171, 629] width 27 height 9
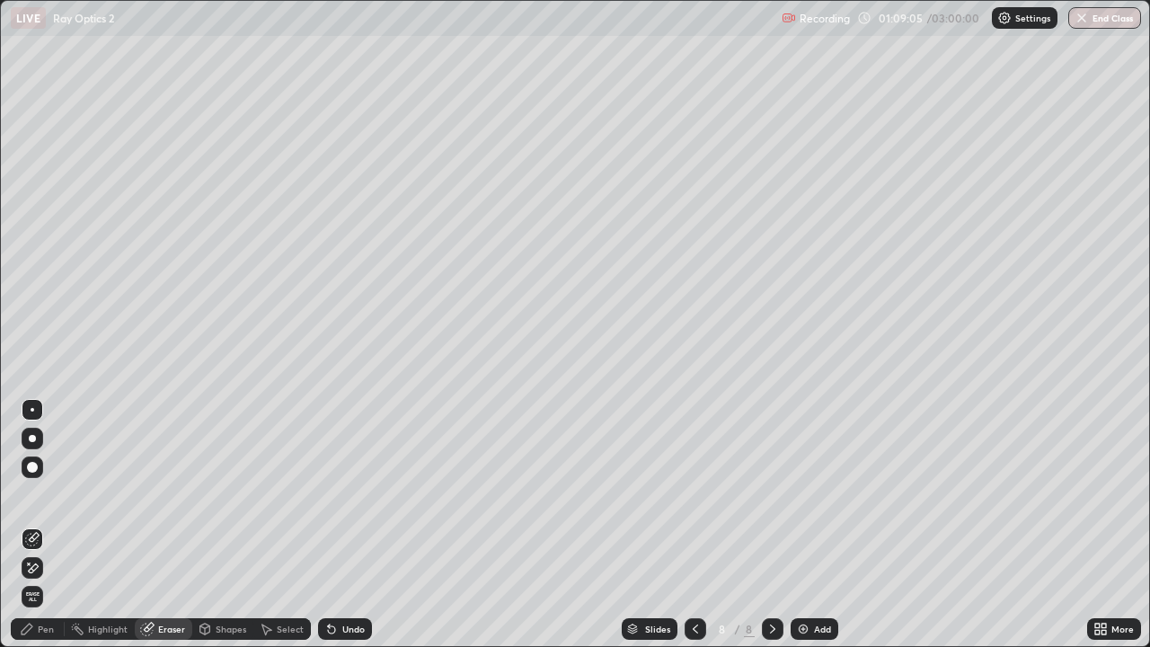
click at [63, 525] on div "Pen" at bounding box center [38, 629] width 54 height 22
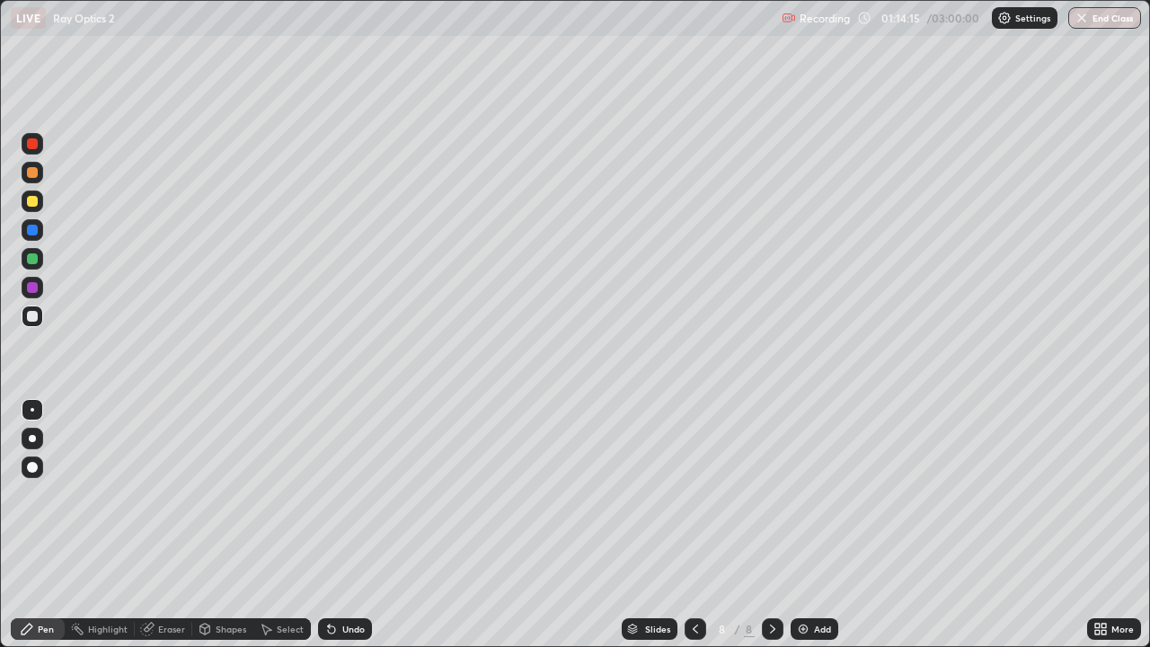
click at [689, 525] on icon at bounding box center [695, 629] width 14 height 14
click at [772, 525] on icon at bounding box center [773, 629] width 14 height 14
click at [36, 204] on div at bounding box center [32, 201] width 11 height 11
click at [43, 262] on div at bounding box center [32, 258] width 29 height 29
click at [820, 525] on div "Add" at bounding box center [822, 629] width 17 height 9
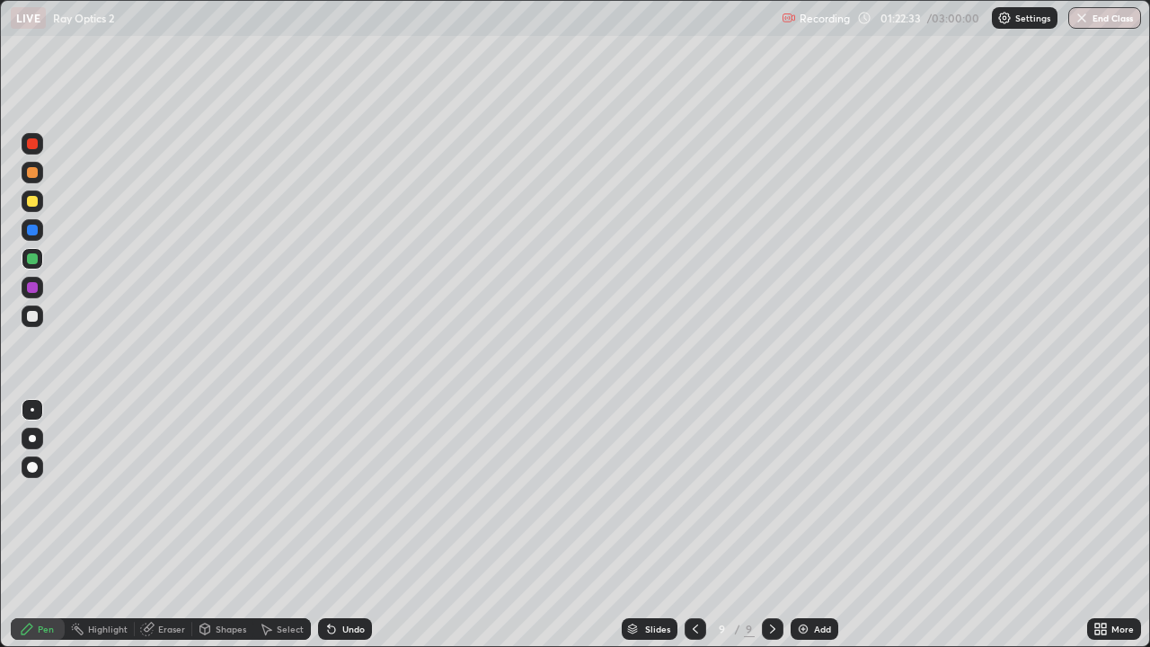
click at [31, 323] on div at bounding box center [33, 317] width 22 height 22
click at [32, 200] on div at bounding box center [32, 201] width 11 height 11
click at [40, 262] on div at bounding box center [33, 259] width 22 height 22
click at [35, 229] on div at bounding box center [32, 230] width 11 height 11
click at [173, 525] on div "Eraser" at bounding box center [171, 629] width 27 height 9
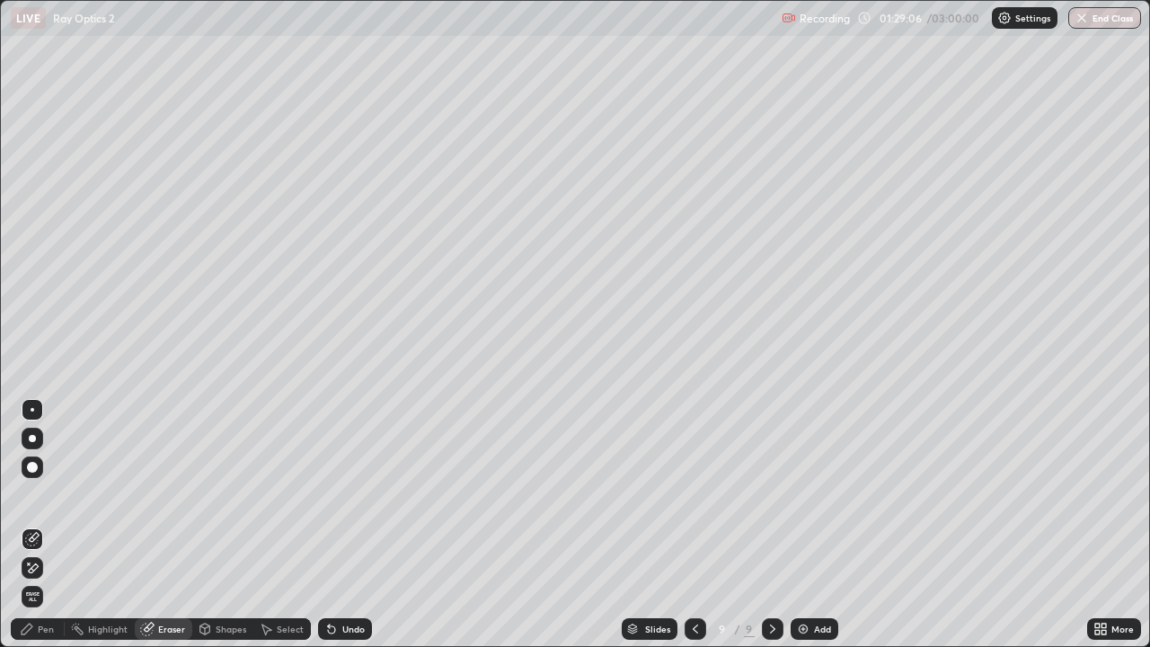
click at [39, 525] on div "Pen" at bounding box center [46, 629] width 16 height 9
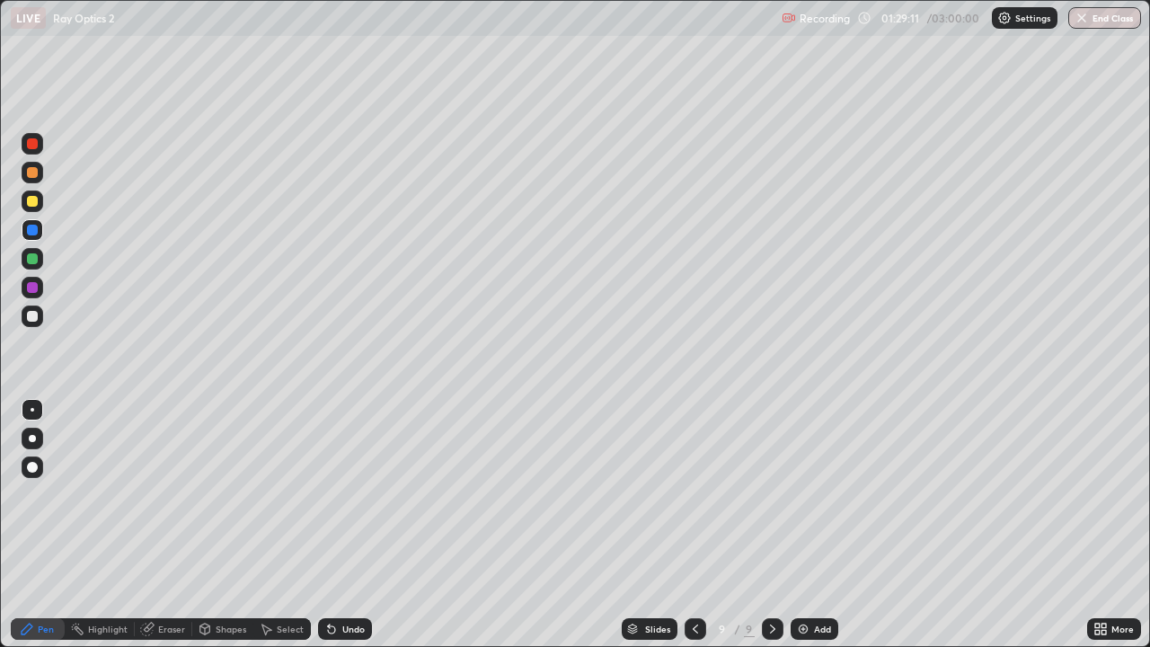
click at [118, 525] on div "Highlight" at bounding box center [108, 629] width 40 height 9
click at [173, 525] on div "Eraser" at bounding box center [171, 629] width 27 height 9
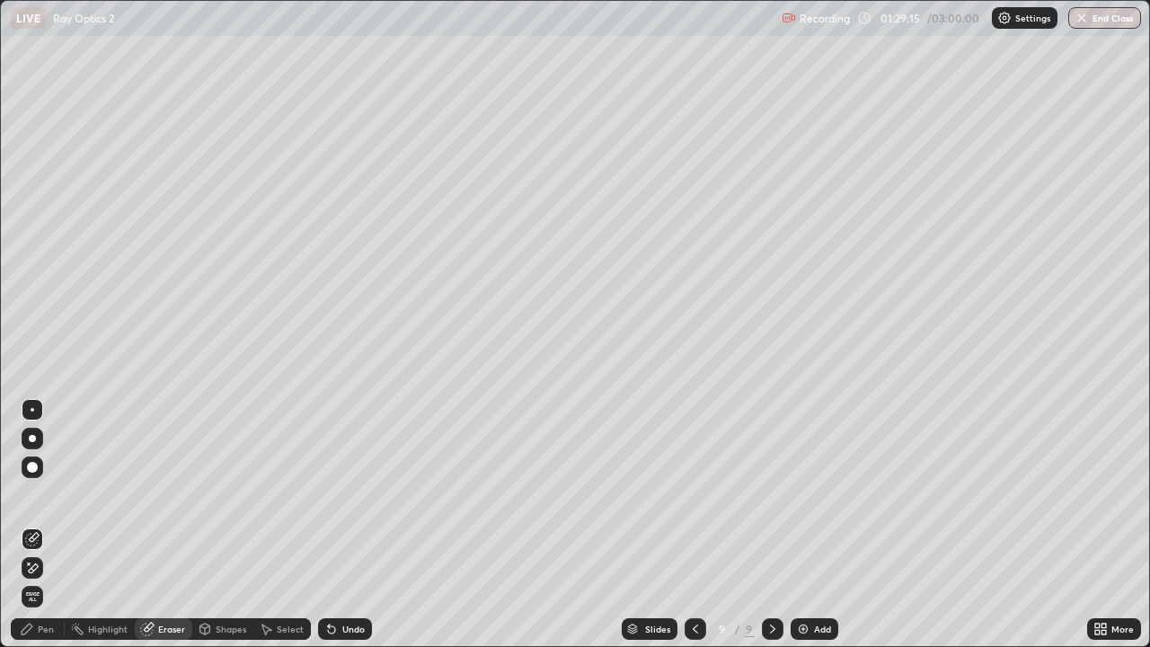
click at [49, 525] on div "Pen" at bounding box center [46, 629] width 16 height 9
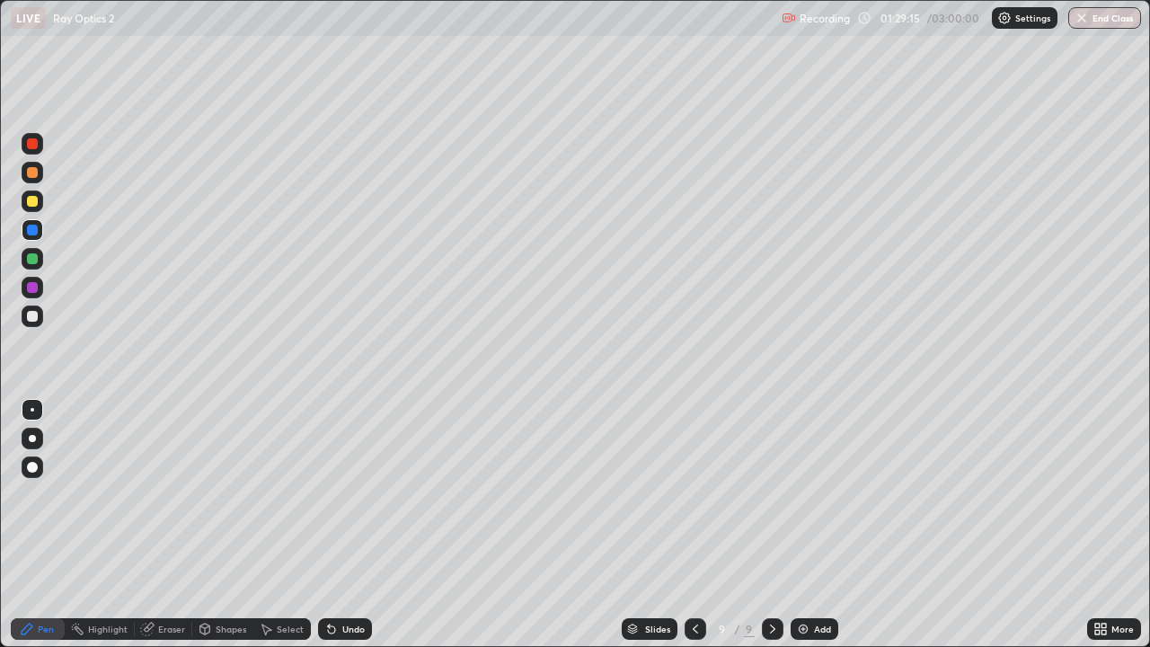
click at [33, 318] on div at bounding box center [32, 316] width 11 height 11
click at [42, 236] on div at bounding box center [33, 230] width 22 height 29
click at [35, 318] on div at bounding box center [32, 316] width 11 height 11
click at [821, 525] on div "Add" at bounding box center [815, 629] width 48 height 22
click at [36, 200] on div at bounding box center [32, 201] width 11 height 11
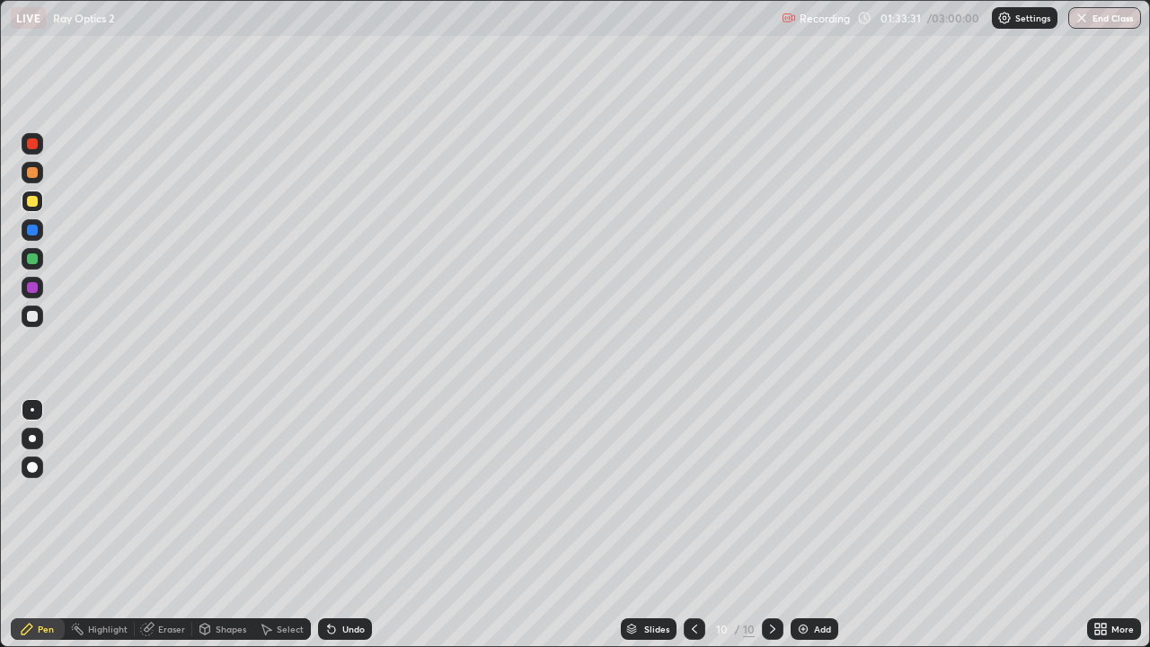
click at [32, 316] on div at bounding box center [32, 316] width 11 height 11
click at [160, 525] on div "Eraser" at bounding box center [164, 629] width 58 height 22
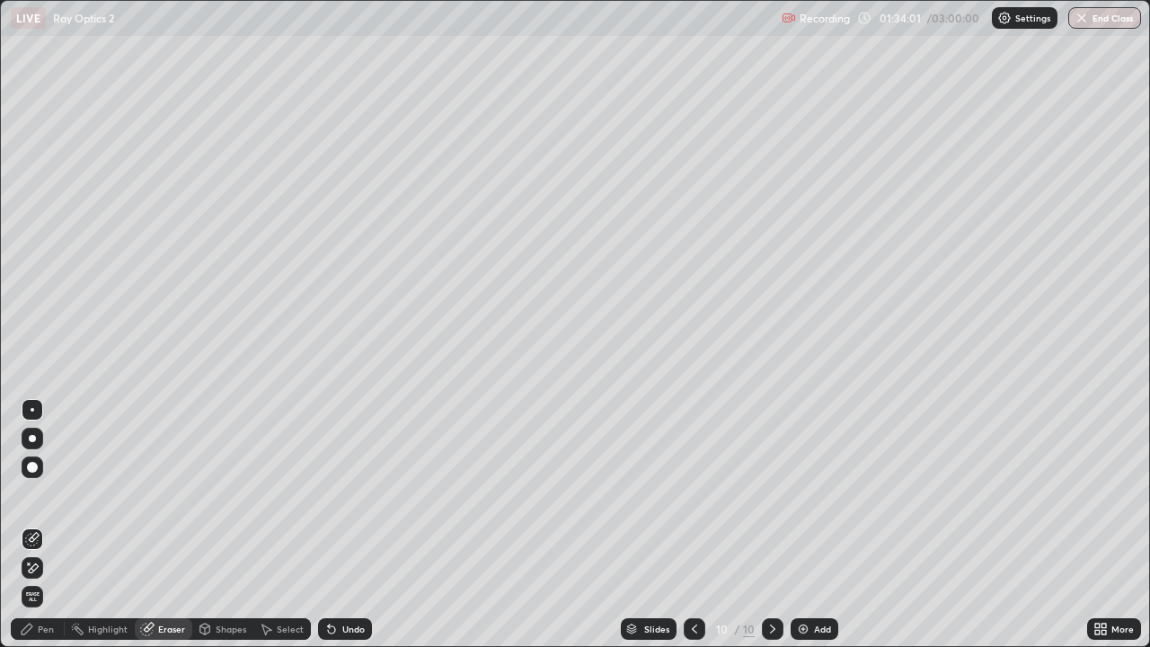
click at [56, 525] on div "Pen" at bounding box center [38, 629] width 54 height 22
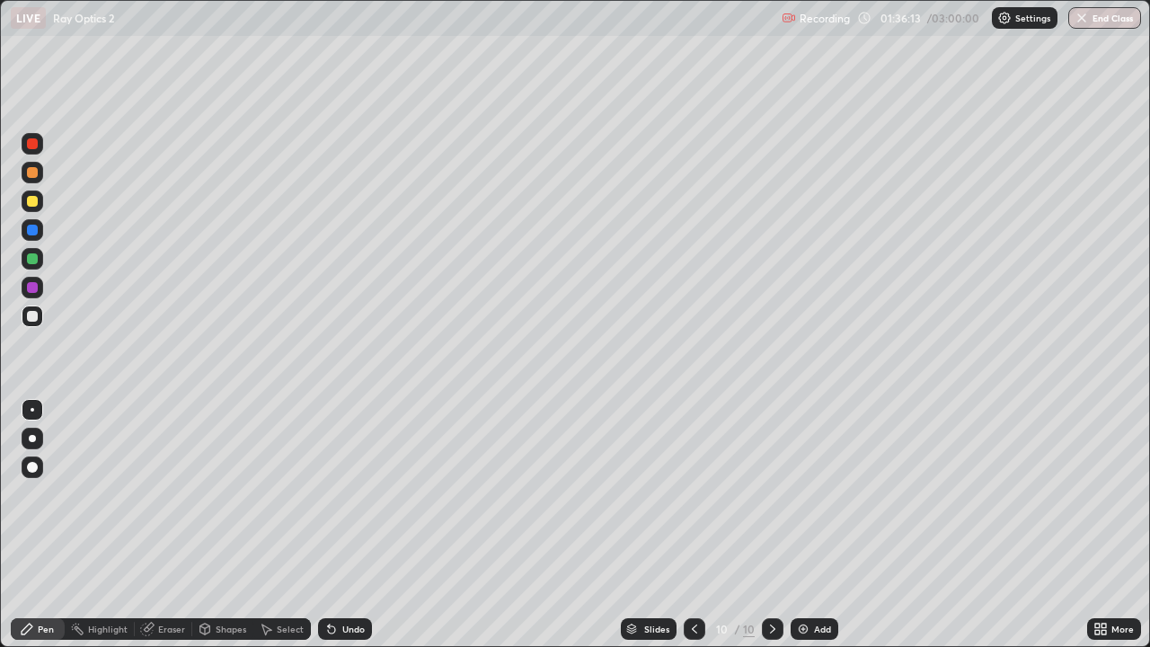
click at [34, 201] on div at bounding box center [32, 201] width 11 height 11
click at [164, 525] on div "Eraser" at bounding box center [171, 629] width 27 height 9
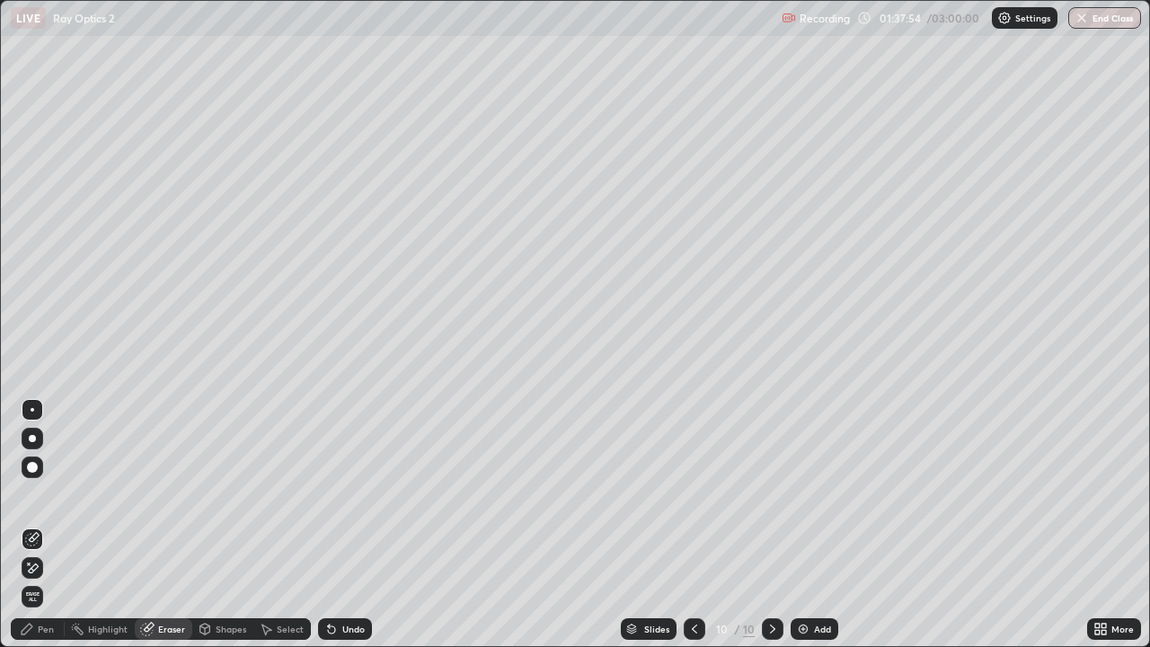
click at [49, 525] on div "Pen" at bounding box center [46, 629] width 16 height 9
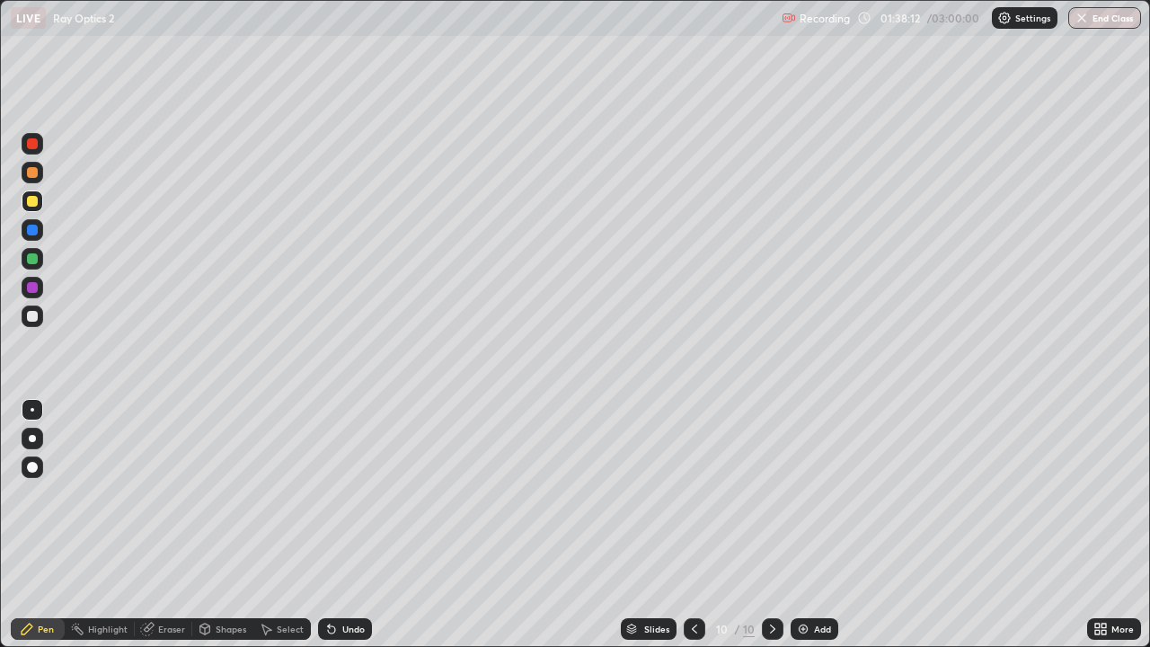
click at [40, 321] on div at bounding box center [33, 317] width 22 height 22
click at [821, 525] on div "Add" at bounding box center [822, 629] width 17 height 9
click at [35, 200] on div at bounding box center [32, 201] width 11 height 11
click at [162, 525] on div "Eraser" at bounding box center [171, 629] width 27 height 9
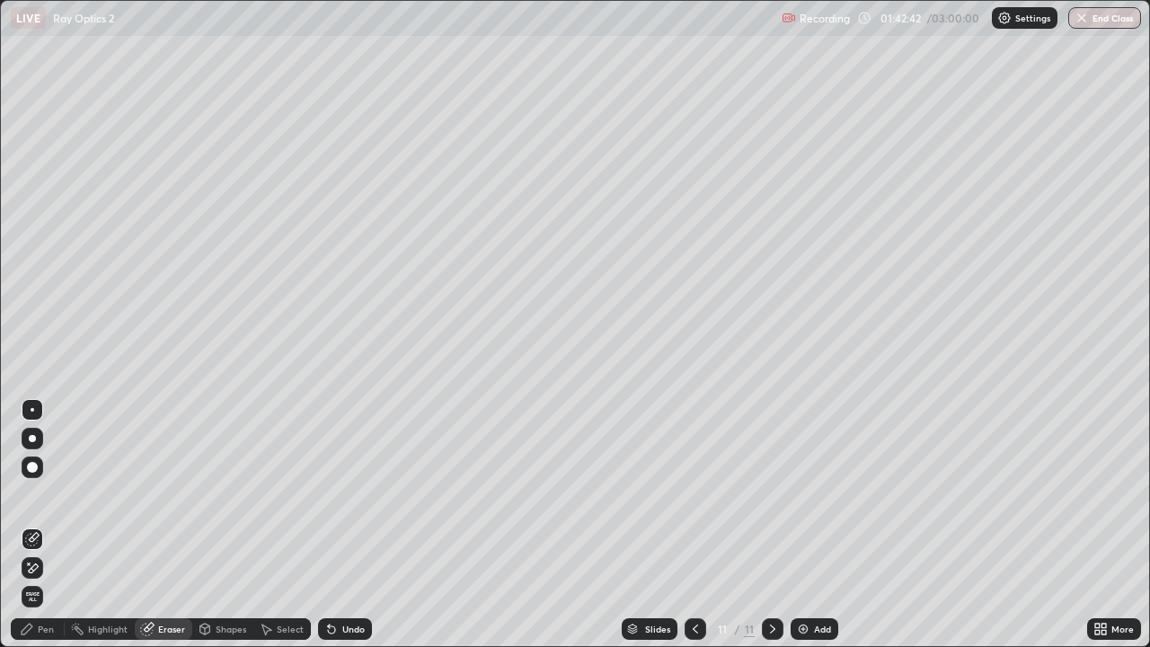
click at [48, 525] on div "Pen" at bounding box center [46, 629] width 16 height 9
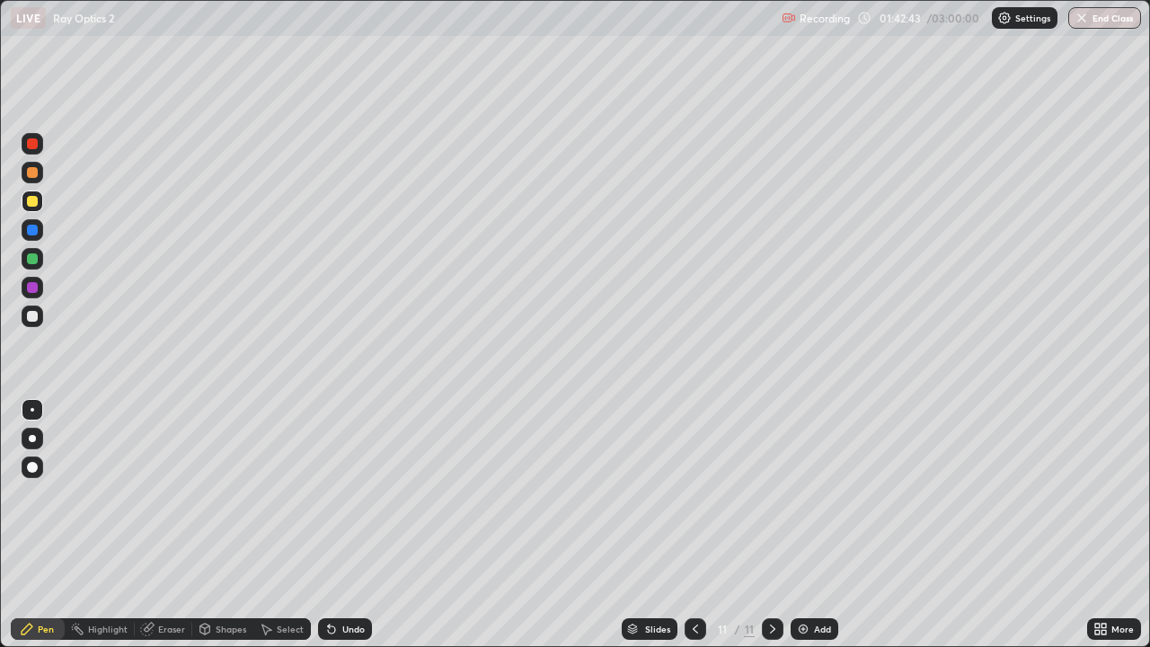
click at [37, 317] on div at bounding box center [32, 316] width 11 height 11
click at [174, 525] on div "Eraser" at bounding box center [171, 629] width 27 height 9
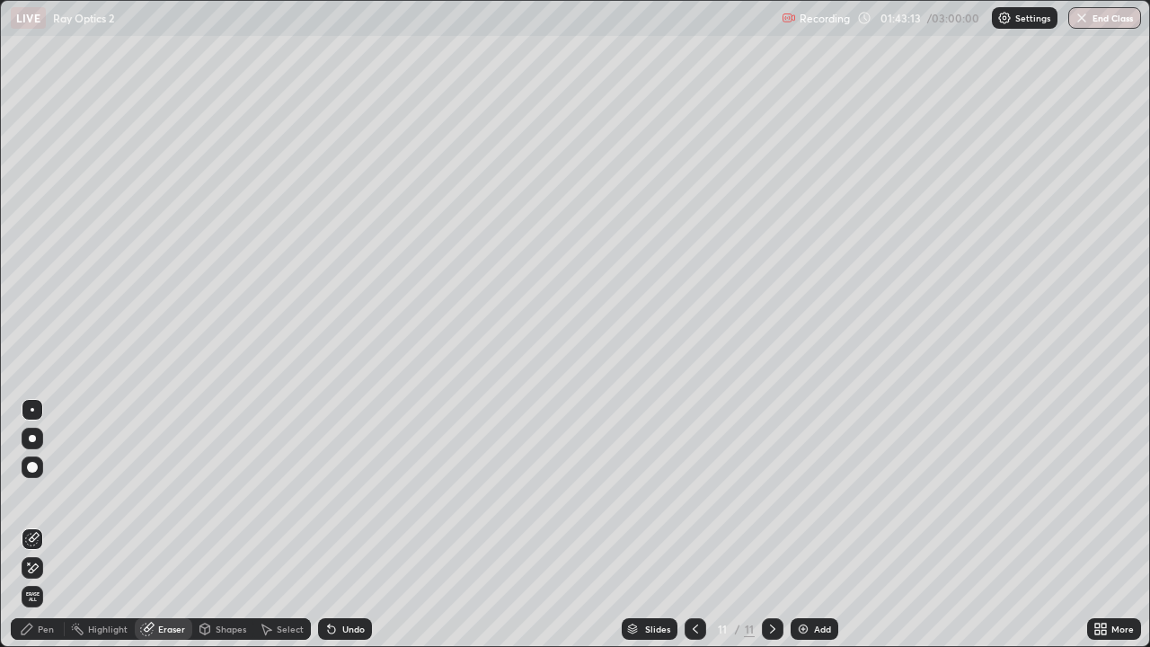
click at [47, 525] on div "Pen" at bounding box center [46, 629] width 16 height 9
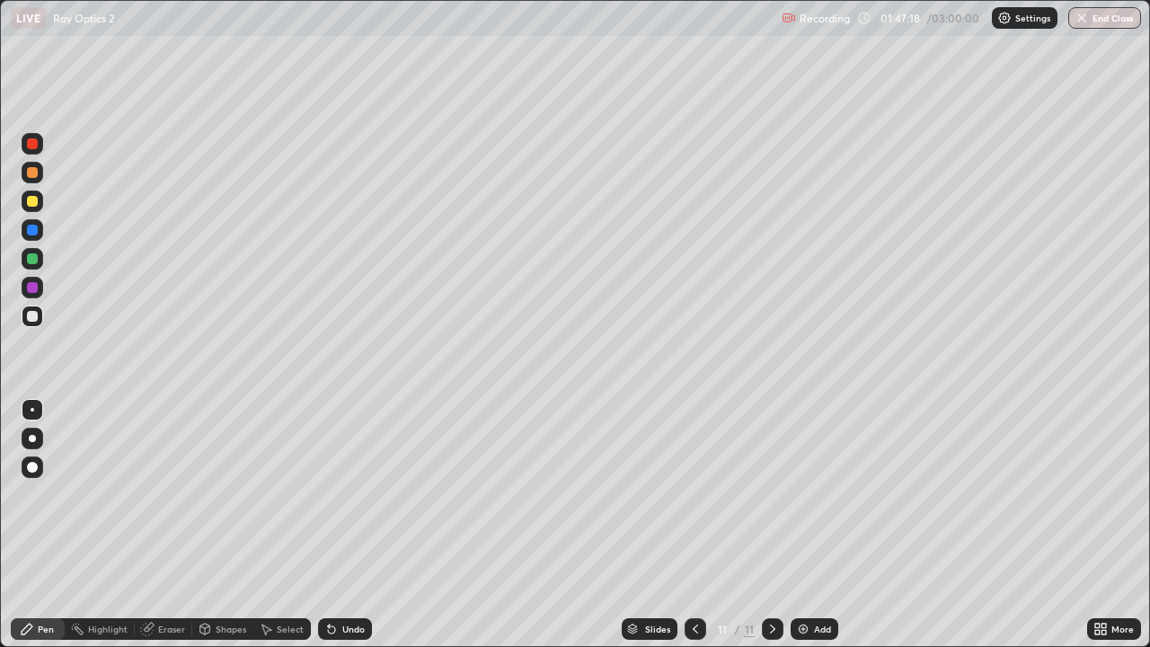
click at [819, 525] on div "Add" at bounding box center [822, 629] width 17 height 9
click at [166, 525] on div "Eraser" at bounding box center [171, 629] width 27 height 9
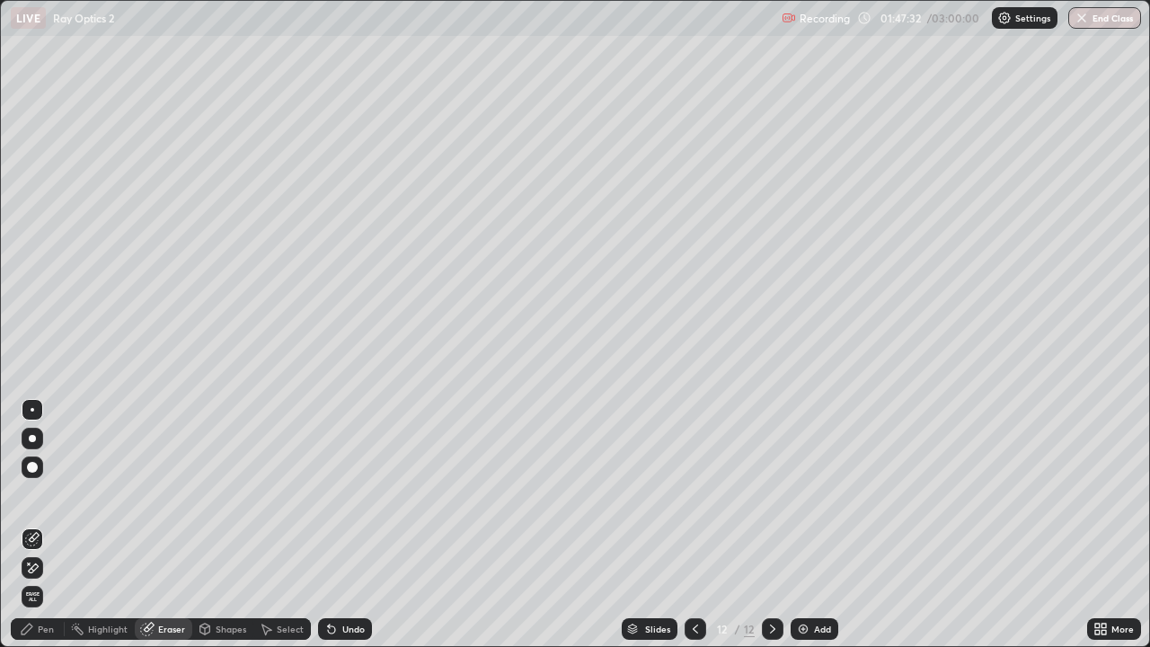
click at [55, 525] on div "Pen" at bounding box center [38, 629] width 54 height 22
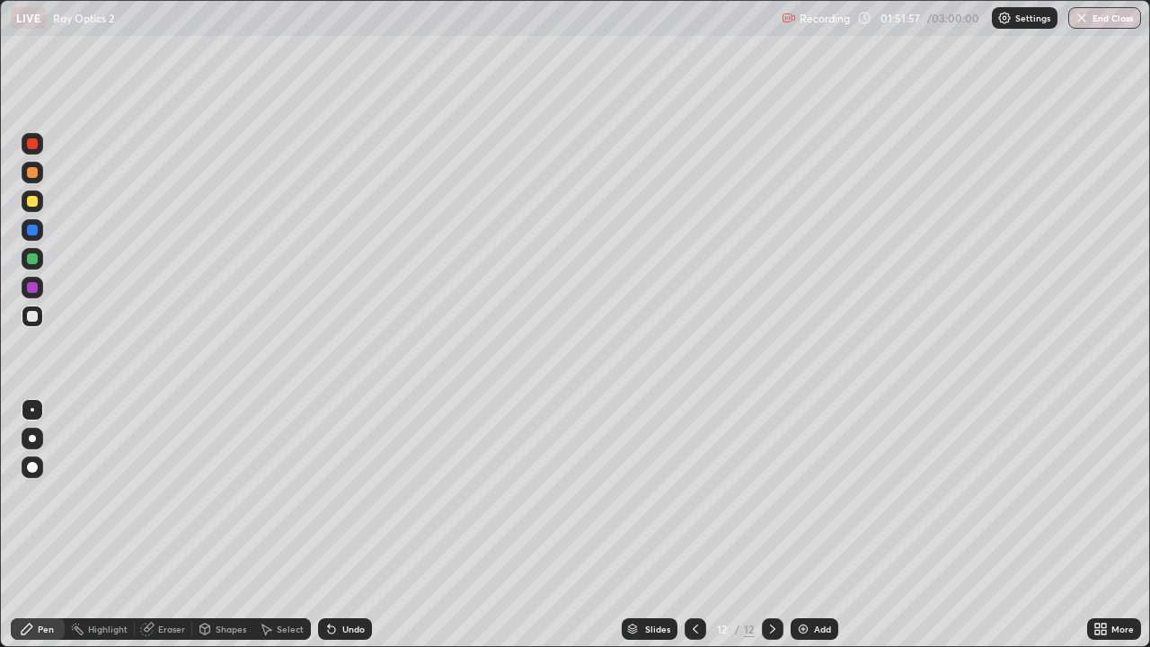
click at [31, 204] on div at bounding box center [32, 201] width 11 height 11
click at [33, 268] on div at bounding box center [33, 259] width 22 height 22
click at [822, 525] on div "Add" at bounding box center [822, 629] width 17 height 9
click at [31, 322] on div at bounding box center [33, 317] width 22 height 22
click at [821, 525] on div "Add" at bounding box center [815, 629] width 48 height 22
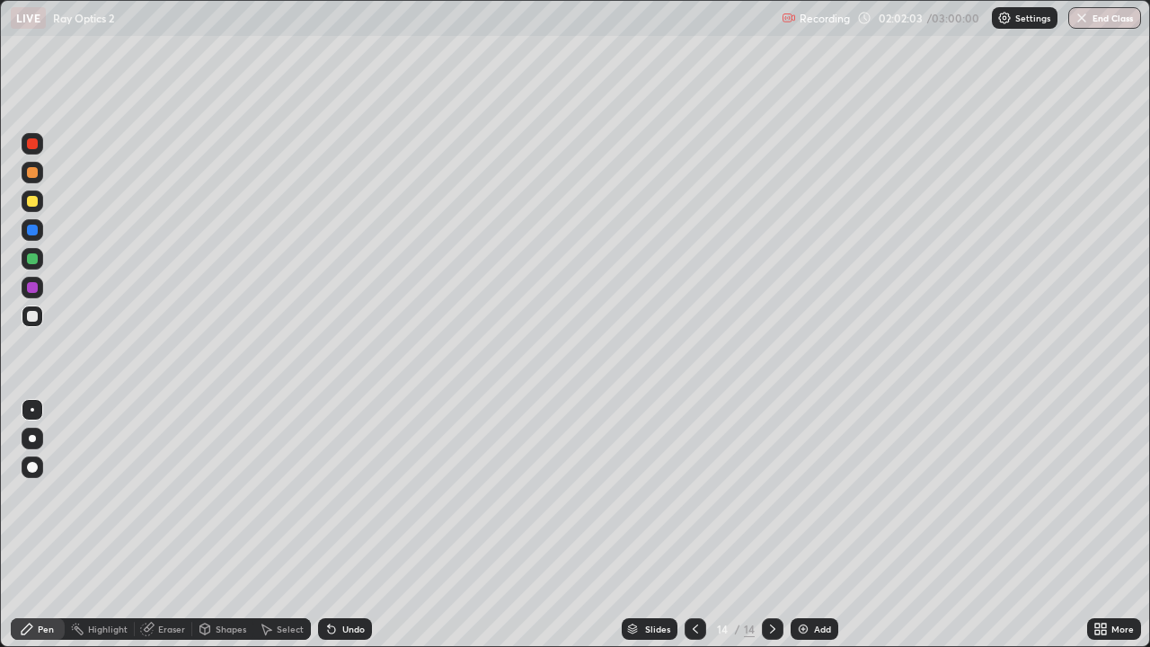
click at [31, 315] on div at bounding box center [32, 316] width 11 height 11
click at [160, 525] on div "Eraser" at bounding box center [164, 629] width 58 height 22
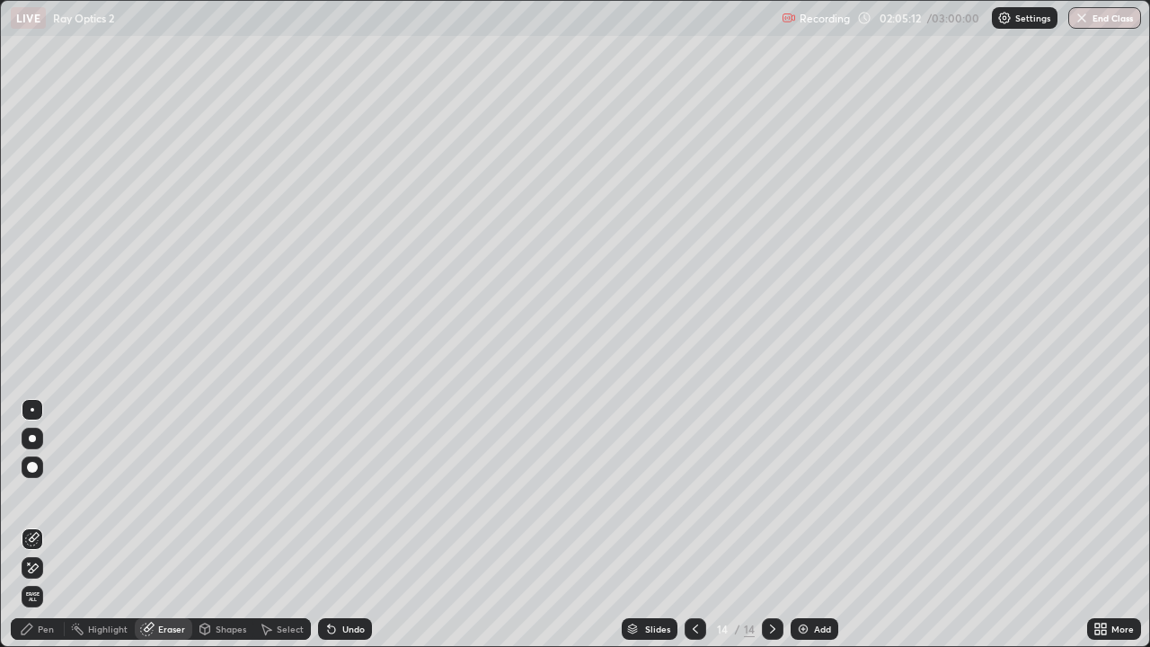
click at [57, 525] on div "Pen" at bounding box center [38, 629] width 54 height 22
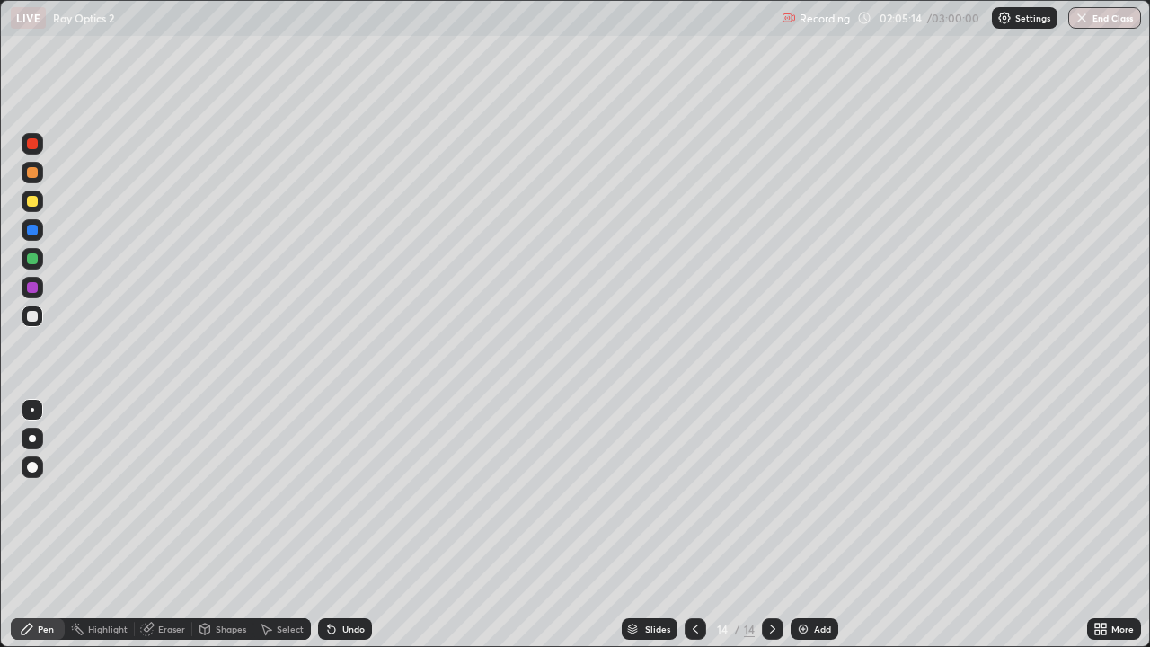
click at [32, 259] on div at bounding box center [32, 258] width 11 height 11
click at [32, 322] on div at bounding box center [33, 317] width 22 height 22
click at [32, 206] on div at bounding box center [32, 201] width 11 height 11
click at [832, 525] on div "Add" at bounding box center [815, 629] width 48 height 22
click at [27, 321] on div at bounding box center [33, 317] width 22 height 22
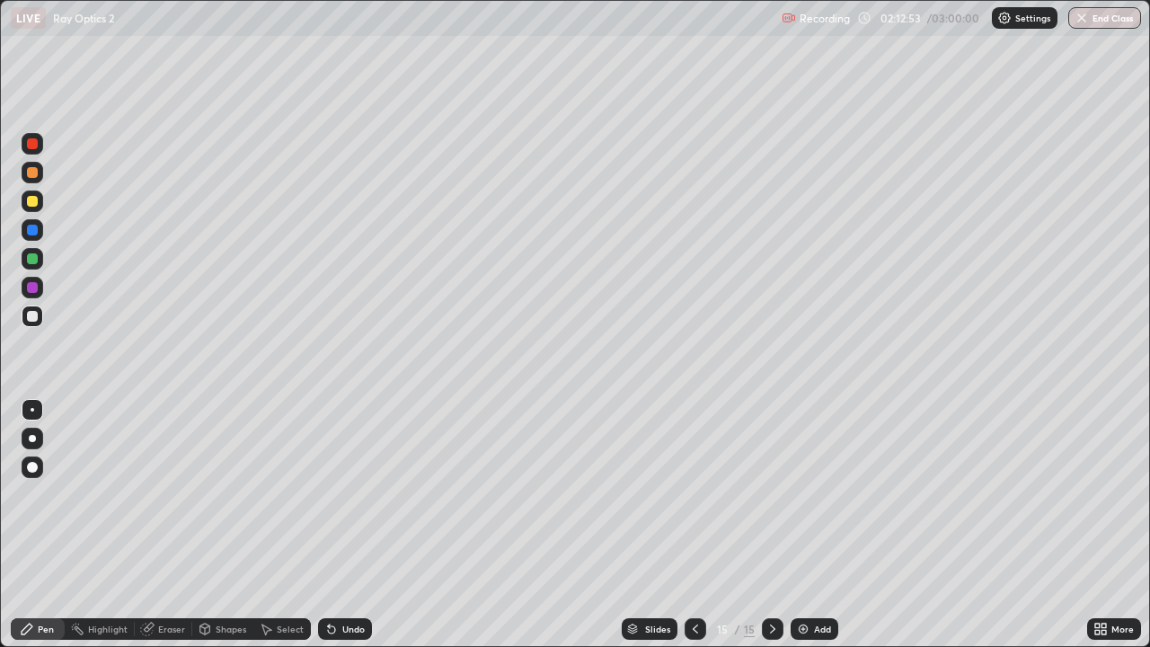
click at [34, 202] on div at bounding box center [32, 201] width 11 height 11
click at [36, 235] on div at bounding box center [33, 230] width 22 height 22
click at [33, 319] on div at bounding box center [32, 316] width 11 height 11
click at [696, 525] on icon at bounding box center [695, 629] width 14 height 14
click at [767, 525] on icon at bounding box center [773, 629] width 14 height 14
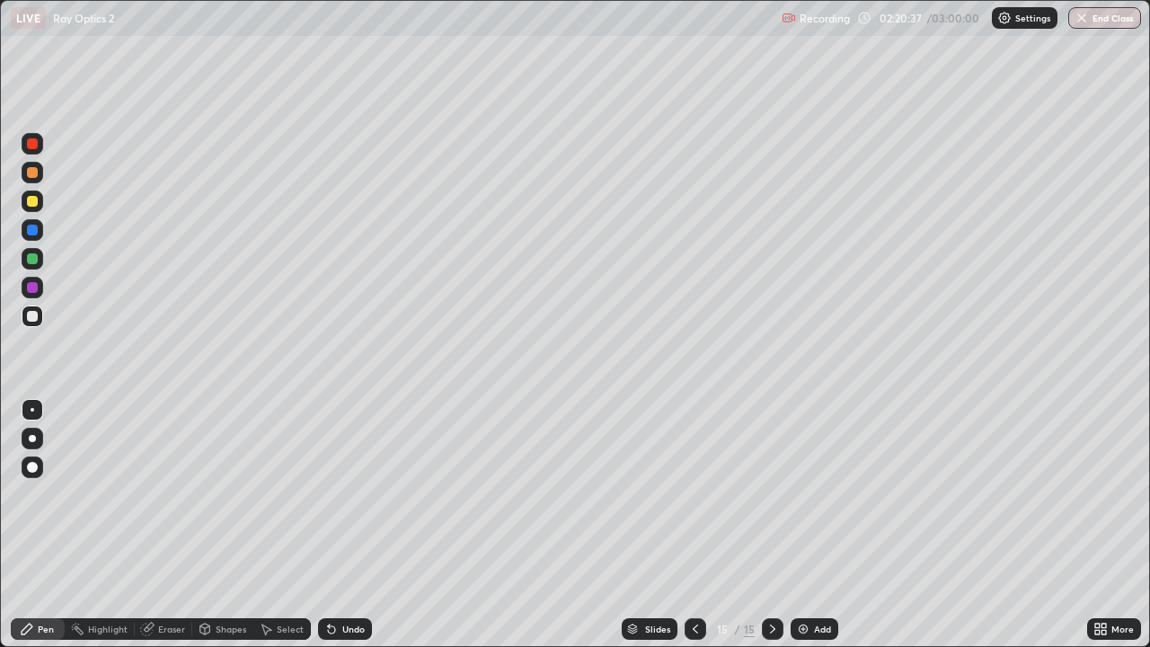
click at [32, 202] on div at bounding box center [32, 201] width 11 height 11
click at [821, 525] on div "Add" at bounding box center [822, 629] width 17 height 9
click at [34, 315] on div at bounding box center [32, 316] width 11 height 11
click at [173, 525] on div "Eraser" at bounding box center [171, 629] width 27 height 9
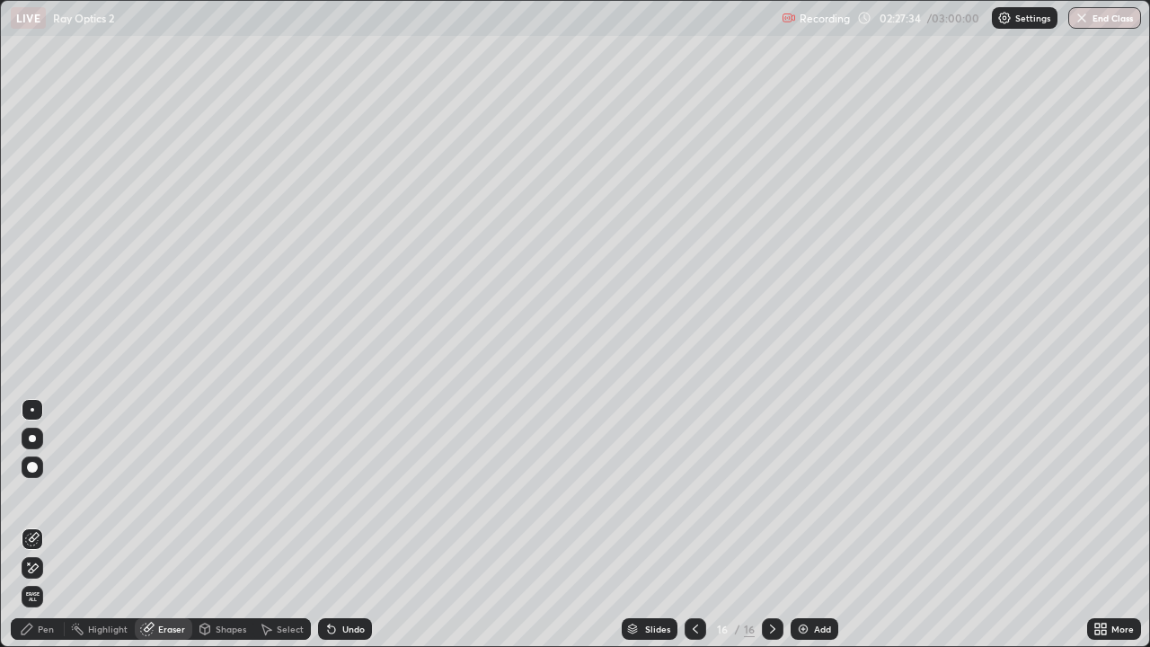
click at [47, 525] on div "Pen" at bounding box center [38, 629] width 54 height 22
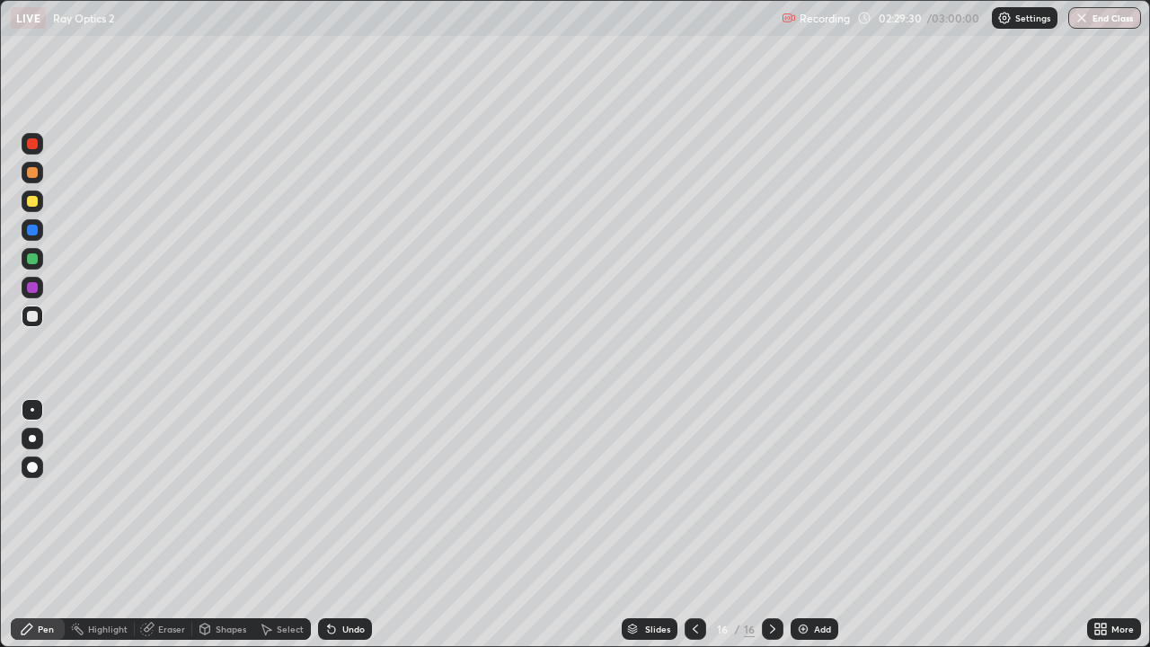
click at [817, 525] on div "Add" at bounding box center [822, 629] width 17 height 9
click at [688, 525] on icon at bounding box center [695, 629] width 14 height 14
click at [691, 525] on icon at bounding box center [695, 629] width 14 height 14
click at [694, 525] on icon at bounding box center [695, 629] width 14 height 14
click at [695, 525] on icon at bounding box center [695, 629] width 14 height 14
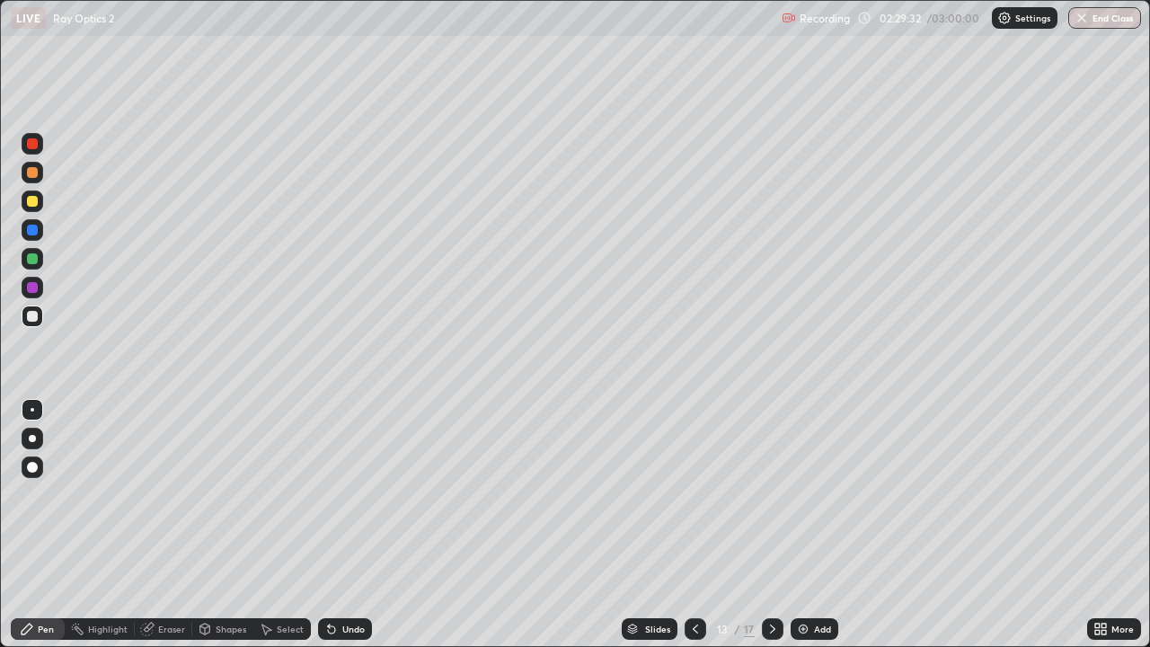
click at [693, 525] on icon at bounding box center [695, 629] width 14 height 14
click at [696, 525] on icon at bounding box center [695, 629] width 14 height 14
click at [693, 525] on icon at bounding box center [695, 629] width 14 height 14
click at [769, 525] on icon at bounding box center [773, 629] width 14 height 14
click at [689, 525] on icon at bounding box center [695, 629] width 14 height 14
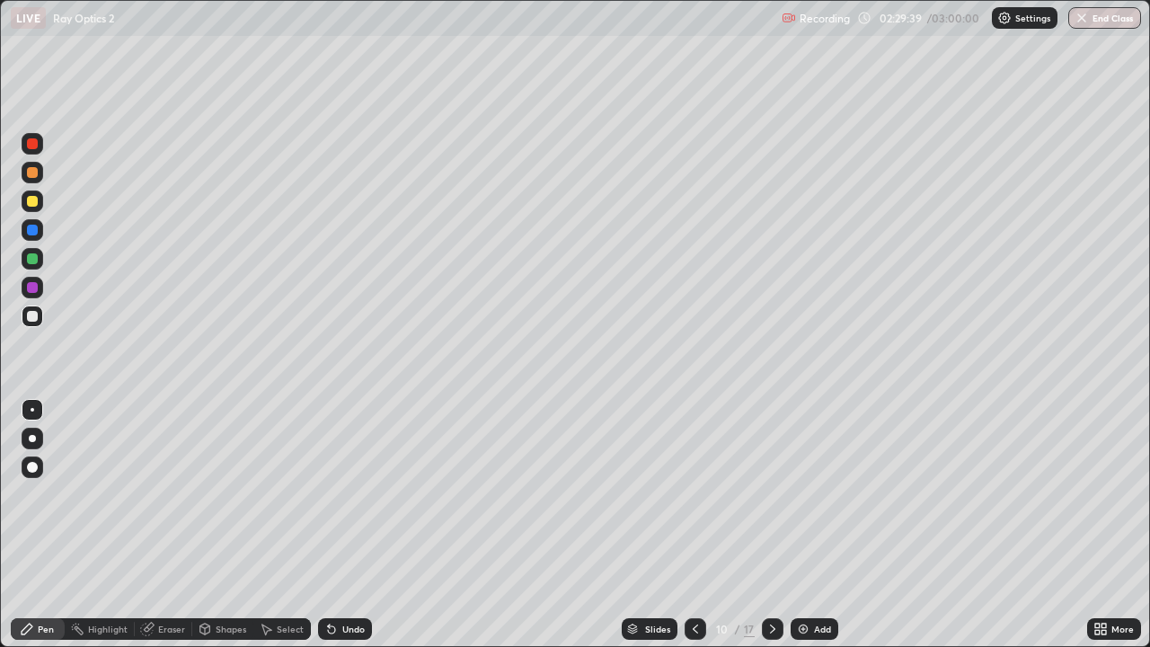
click at [686, 525] on div at bounding box center [696, 629] width 22 height 22
click at [35, 199] on div at bounding box center [32, 201] width 11 height 11
click at [32, 170] on div at bounding box center [32, 172] width 11 height 11
click at [39, 320] on div at bounding box center [33, 317] width 22 height 22
click at [37, 258] on div at bounding box center [32, 258] width 11 height 11
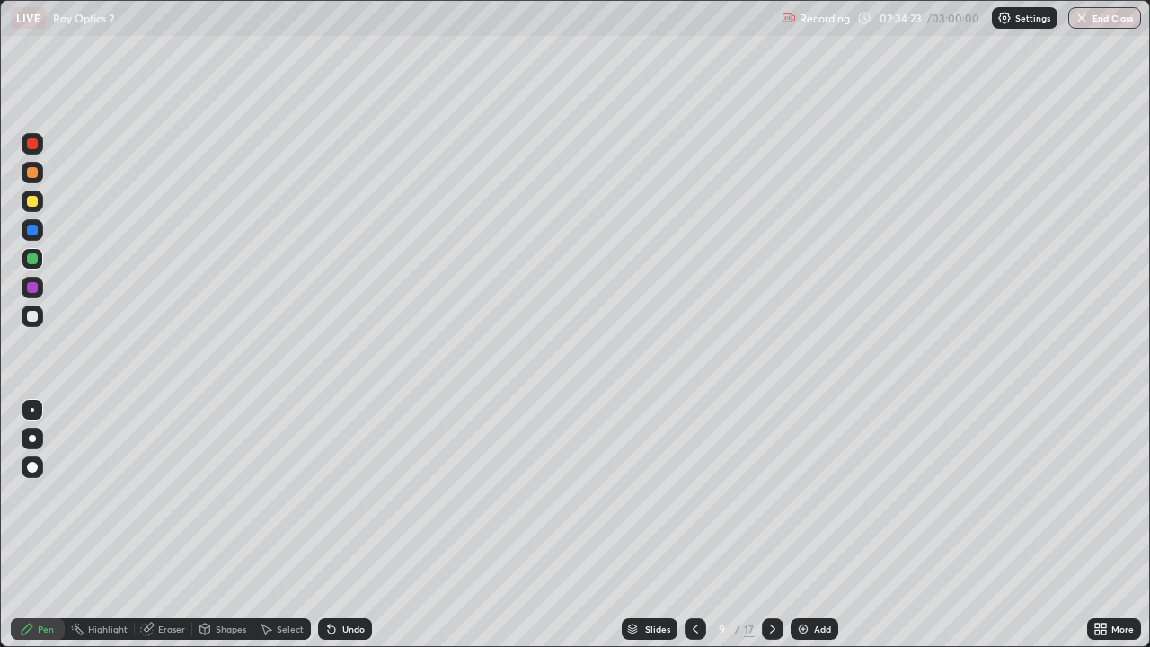
click at [771, 525] on icon at bounding box center [772, 629] width 5 height 9
click at [771, 525] on icon at bounding box center [773, 629] width 14 height 14
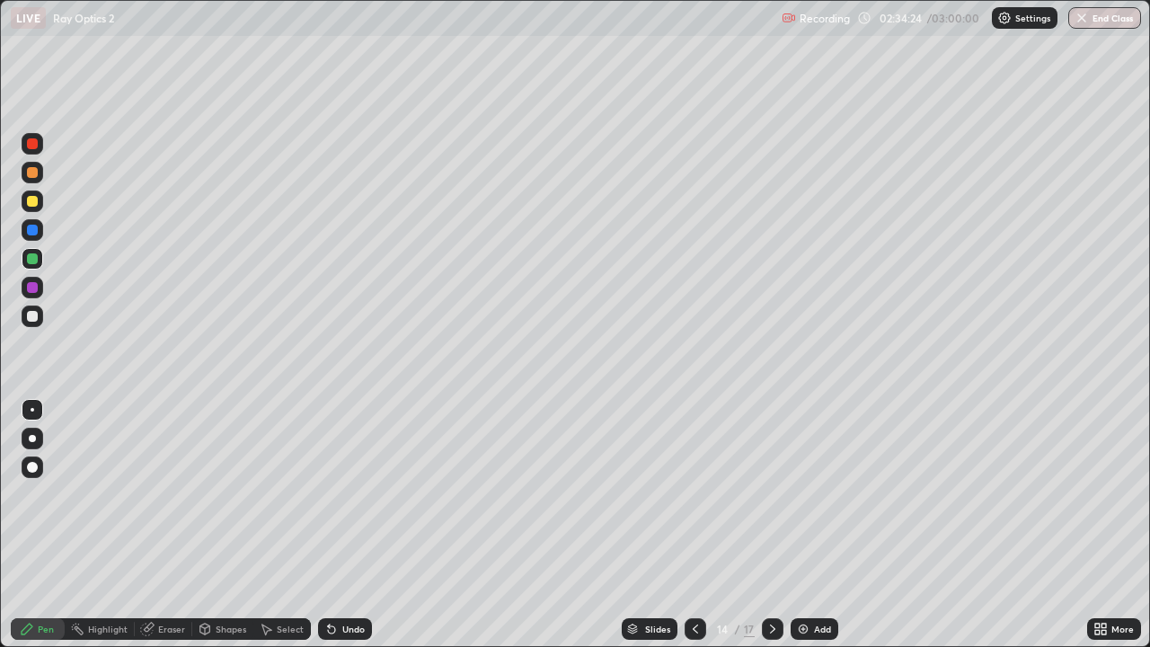
click at [771, 525] on icon at bounding box center [773, 629] width 14 height 14
click at [774, 525] on icon at bounding box center [773, 629] width 14 height 14
click at [771, 525] on icon at bounding box center [773, 629] width 14 height 14
click at [703, 525] on div at bounding box center [696, 629] width 22 height 22
click at [772, 525] on icon at bounding box center [772, 629] width 5 height 9
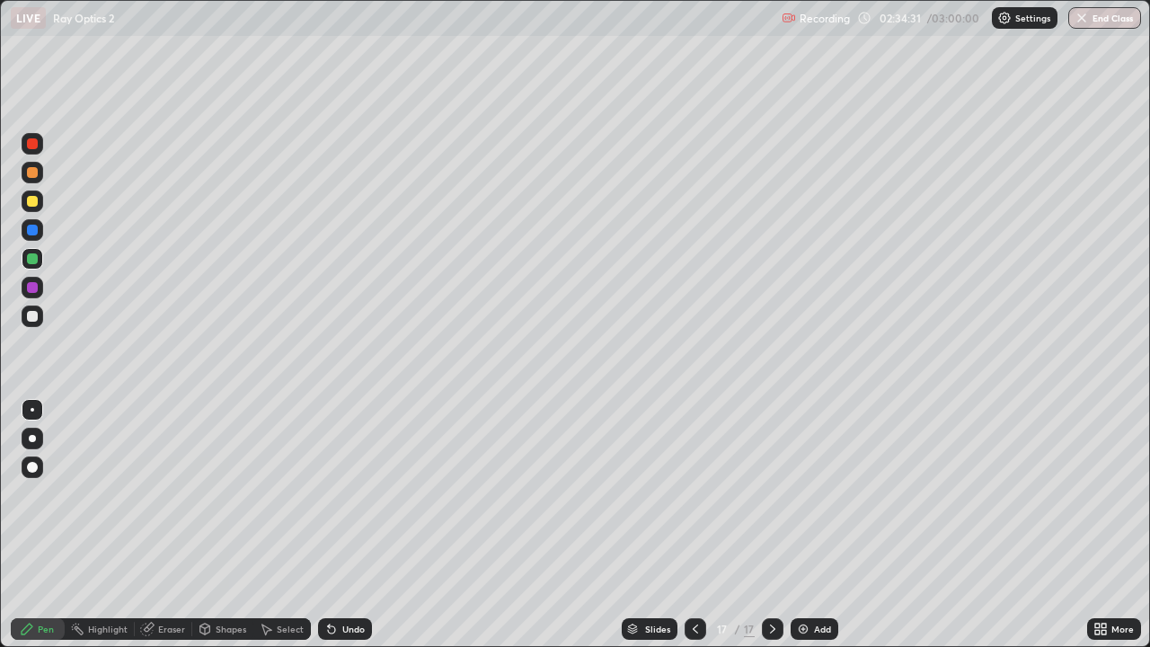
click at [27, 316] on div at bounding box center [32, 316] width 11 height 11
click at [38, 318] on div at bounding box center [33, 317] width 22 height 22
click at [34, 202] on div at bounding box center [32, 201] width 11 height 11
click at [32, 316] on div at bounding box center [32, 316] width 11 height 11
click at [40, 202] on div at bounding box center [33, 202] width 22 height 22
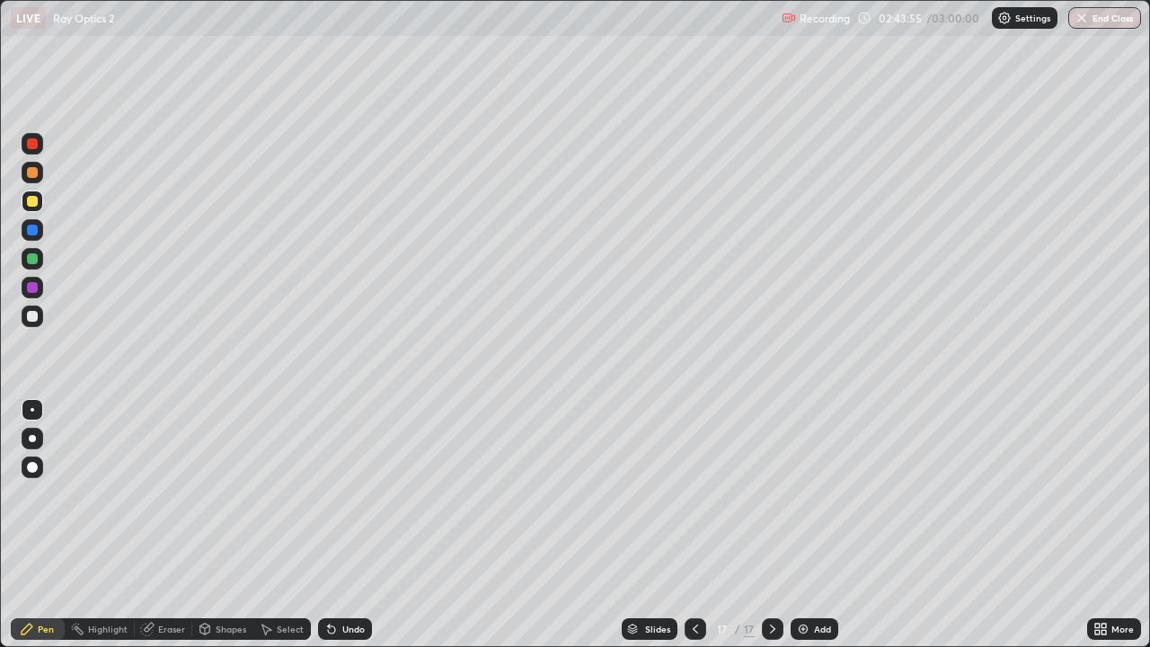
click at [171, 525] on div "Eraser" at bounding box center [171, 629] width 27 height 9
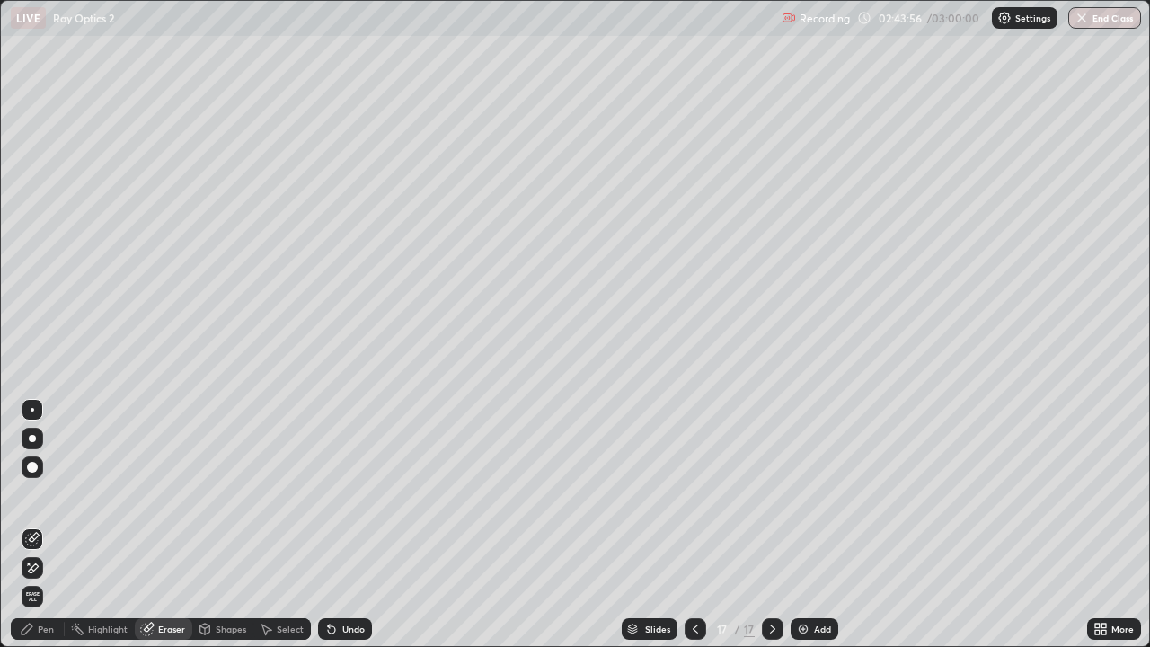
click at [49, 525] on div "Pen" at bounding box center [46, 629] width 16 height 9
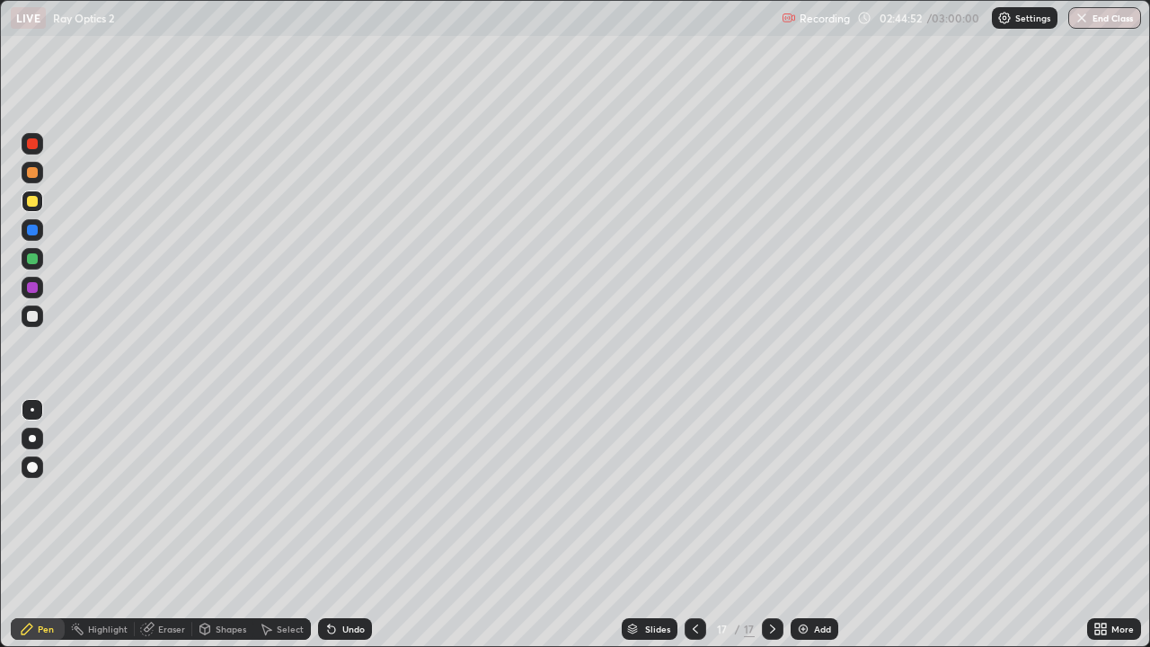
click at [31, 320] on div at bounding box center [32, 316] width 11 height 11
click at [172, 525] on div "Eraser" at bounding box center [164, 629] width 58 height 22
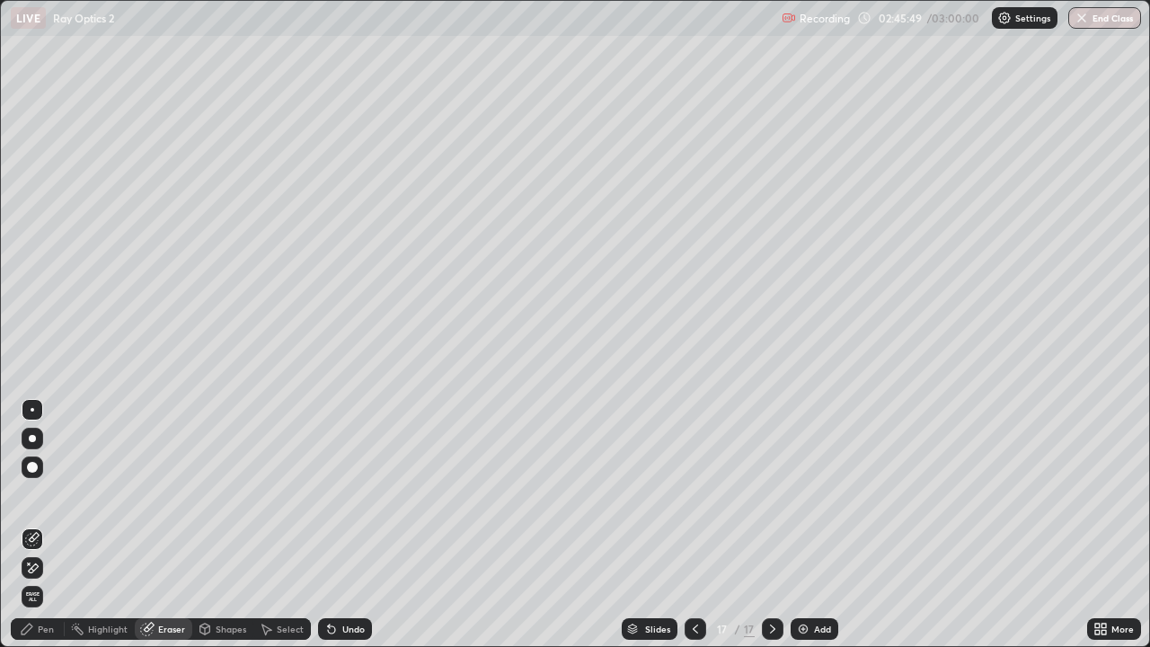
click at [48, 525] on div "Pen" at bounding box center [46, 629] width 16 height 9
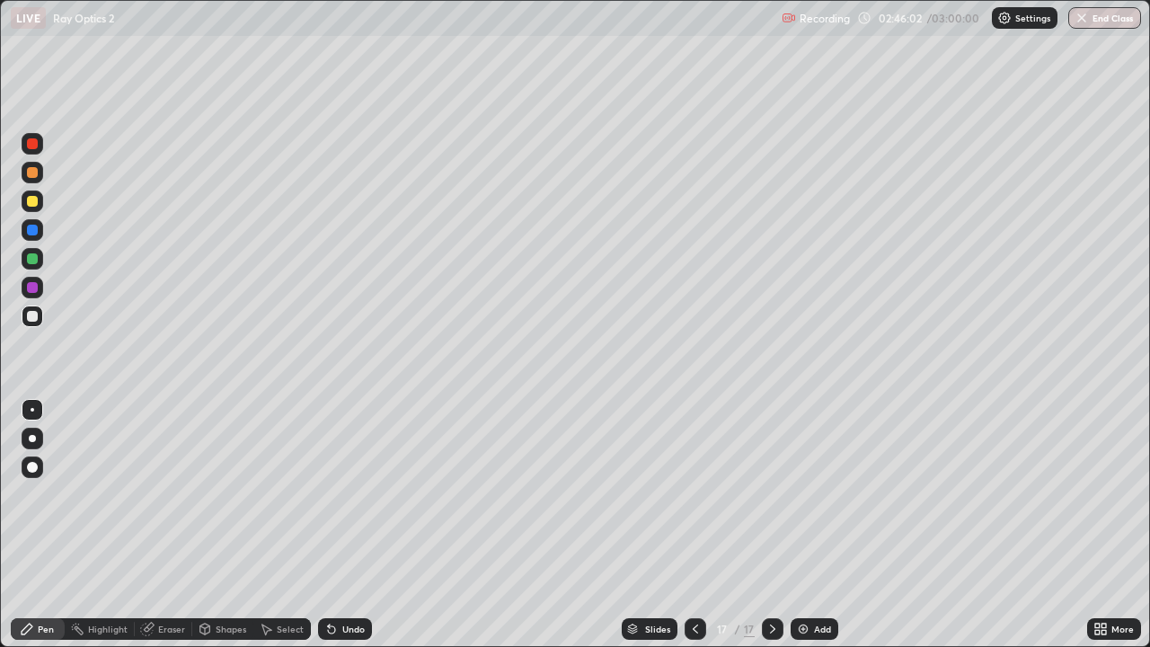
click at [158, 525] on div "Eraser" at bounding box center [171, 629] width 27 height 9
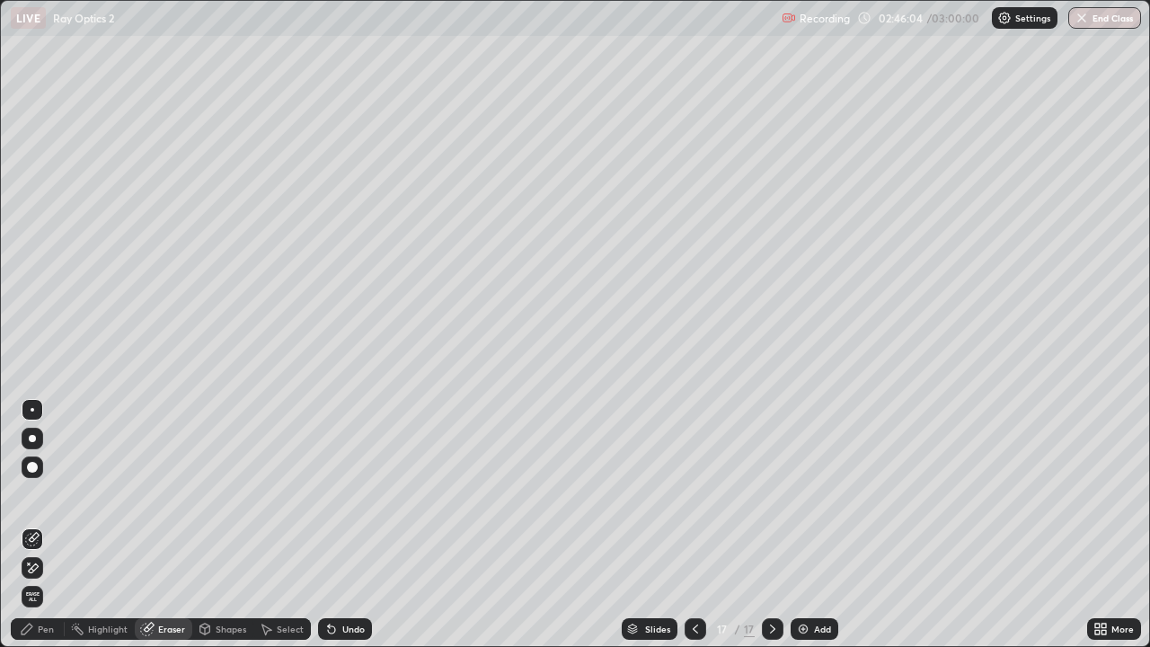
click at [43, 525] on div "Pen" at bounding box center [46, 629] width 16 height 9
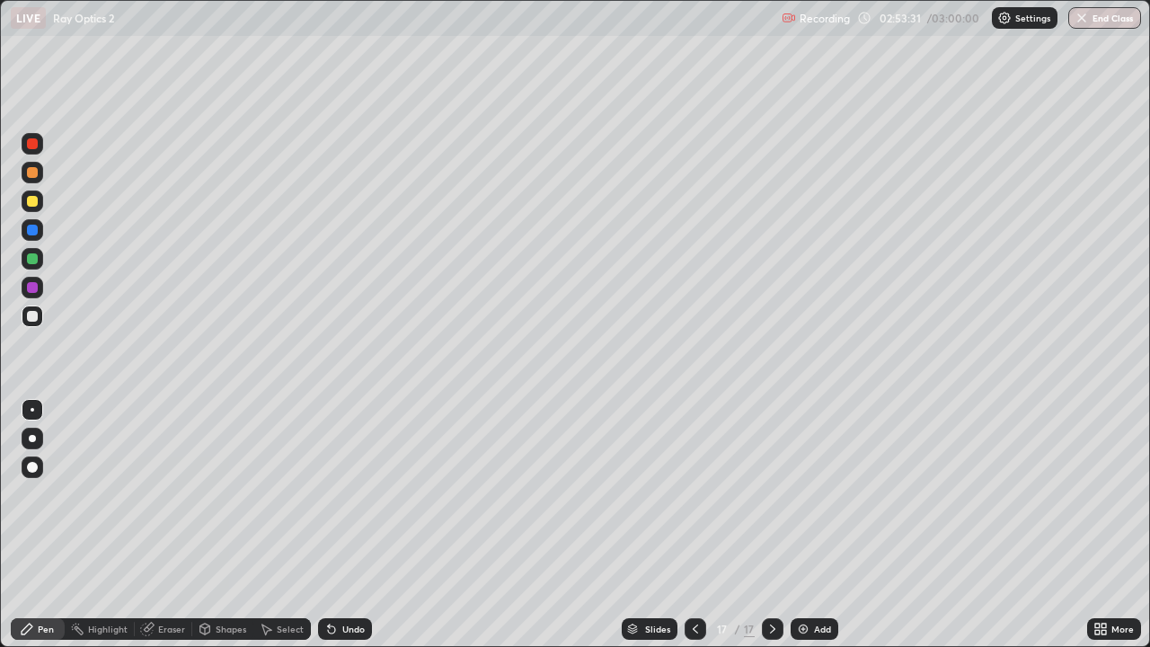
click at [1111, 18] on button "End Class" at bounding box center [1105, 18] width 73 height 22
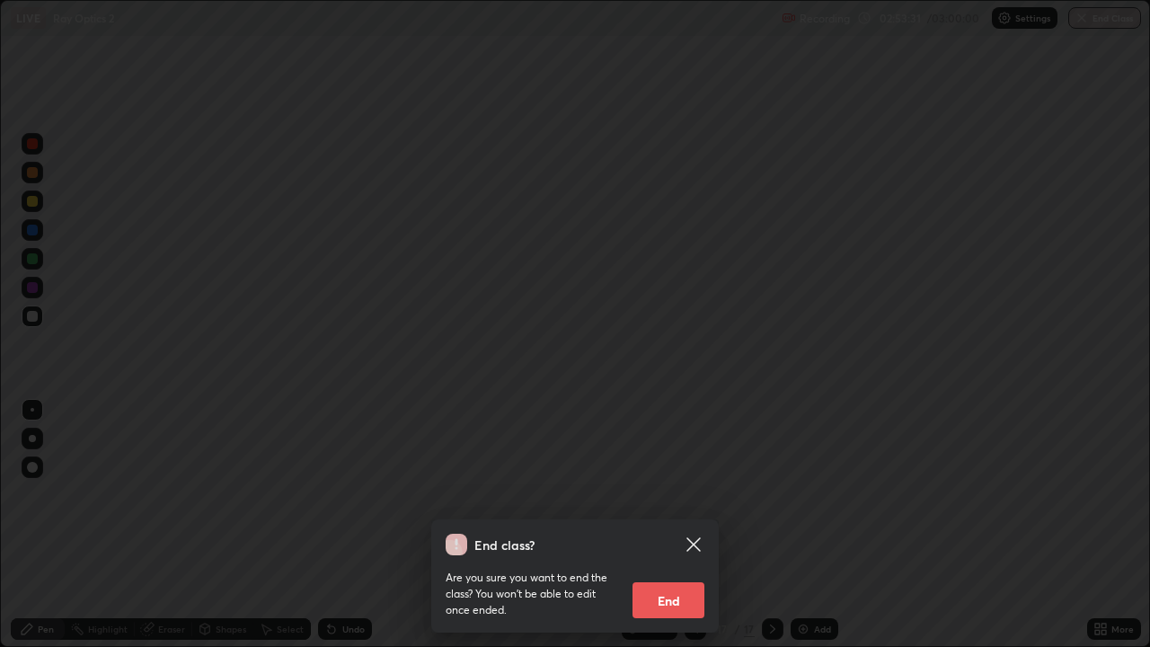
click at [1093, 525] on div "End class? Are you sure you want to end the class? You won’t be able to edit on…" at bounding box center [575, 323] width 1150 height 647
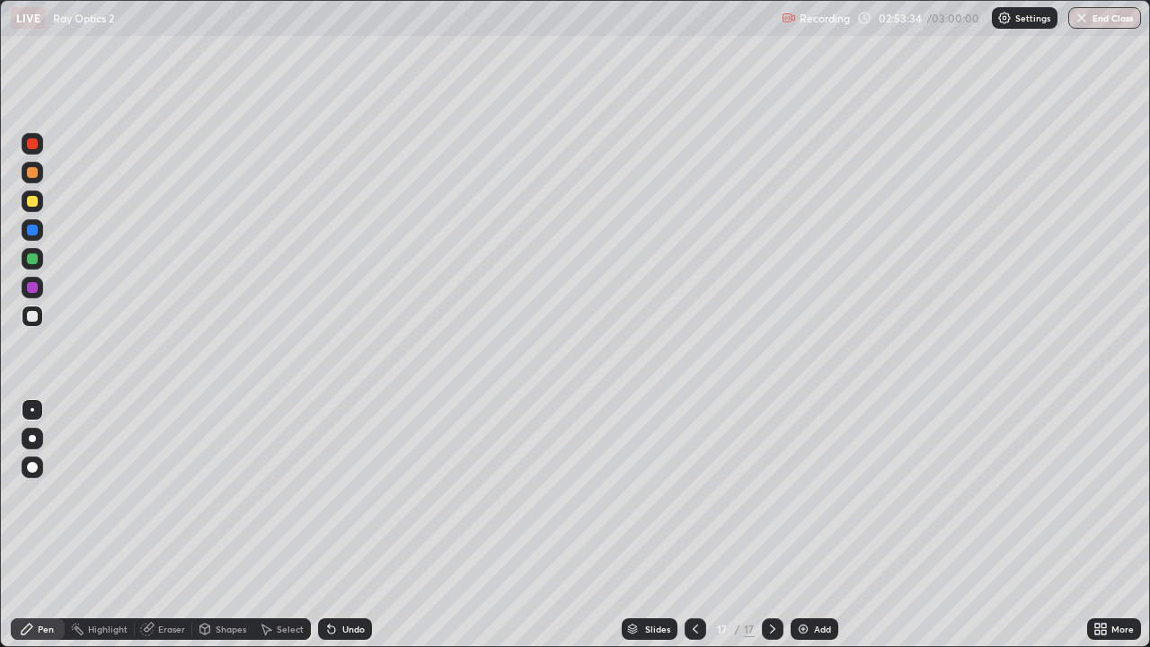
click at [1101, 20] on button "End Class" at bounding box center [1105, 18] width 73 height 22
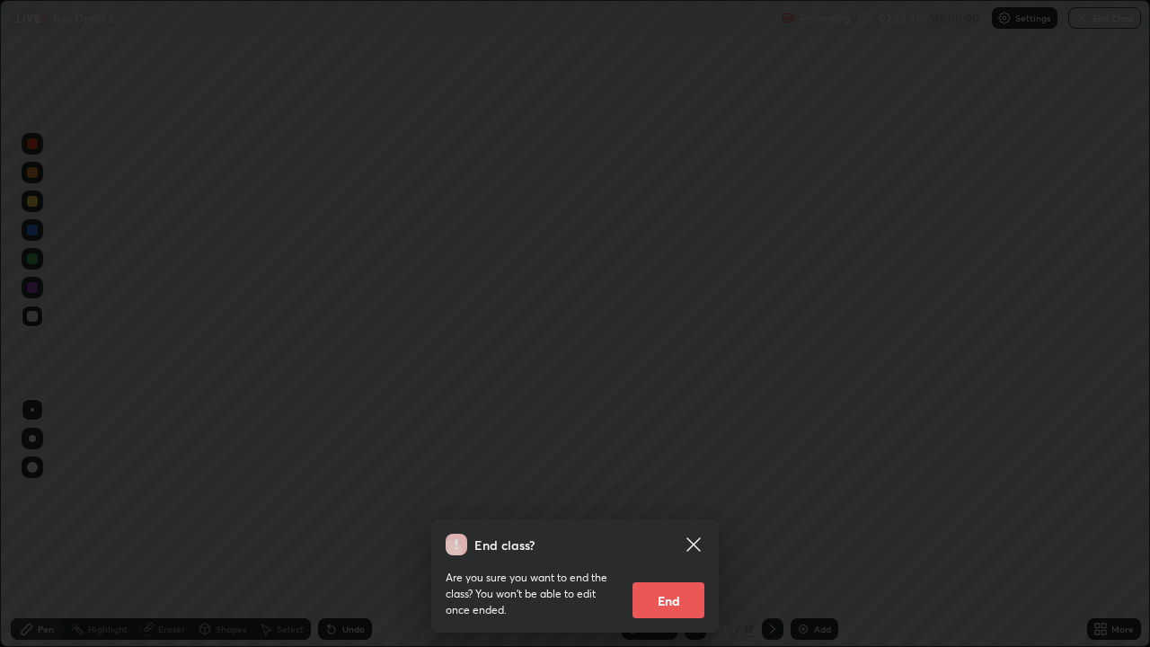
click at [659, 525] on button "End" at bounding box center [669, 600] width 72 height 36
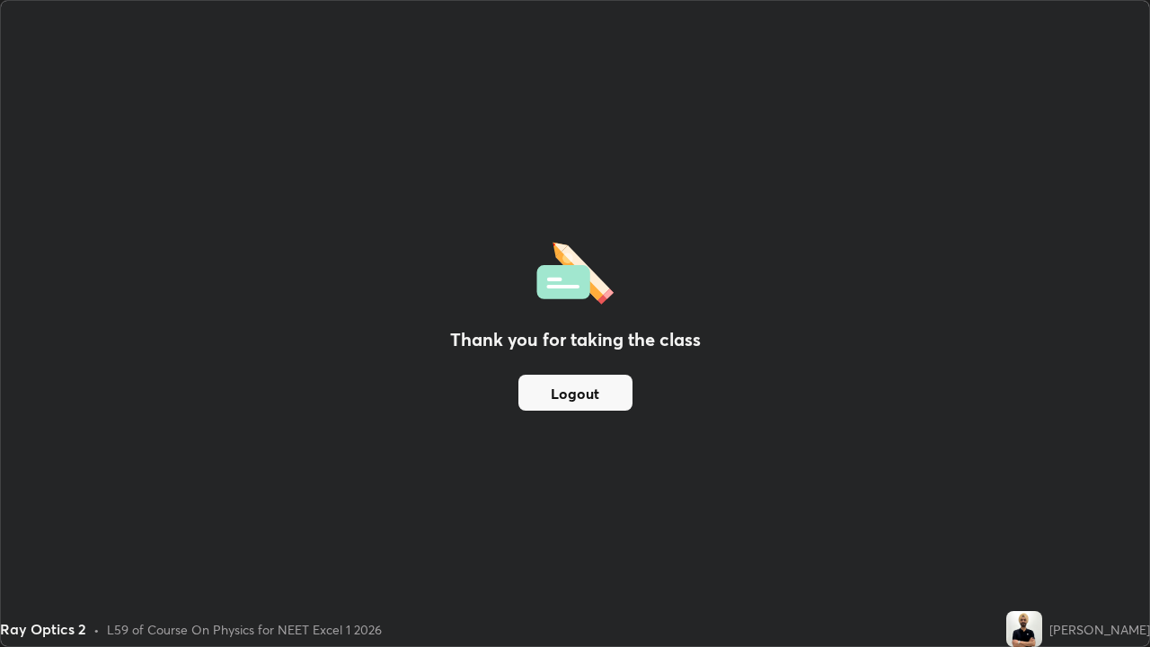
click at [655, 525] on div "Thank you for taking the class Logout" at bounding box center [575, 323] width 1149 height 645
click at [659, 525] on div "Ray Optics 2 • L59 of Course On Physics for NEET Excel 1 2026" at bounding box center [499, 629] width 999 height 36
click at [572, 400] on button "Logout" at bounding box center [576, 393] width 114 height 36
